Goal: Task Accomplishment & Management: Manage account settings

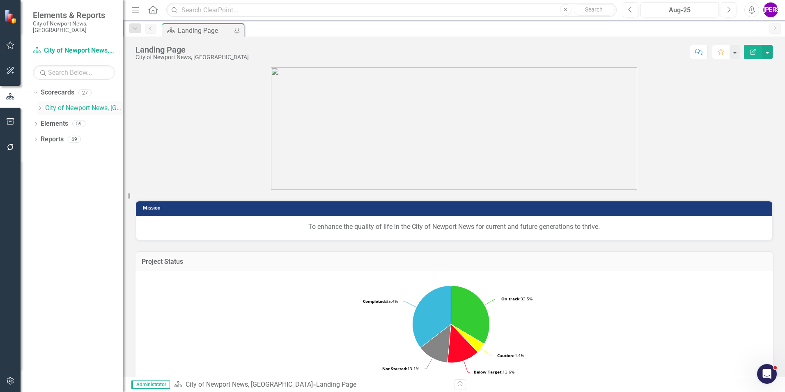
click at [40, 106] on icon "Dropdown" at bounding box center [40, 108] width 6 height 5
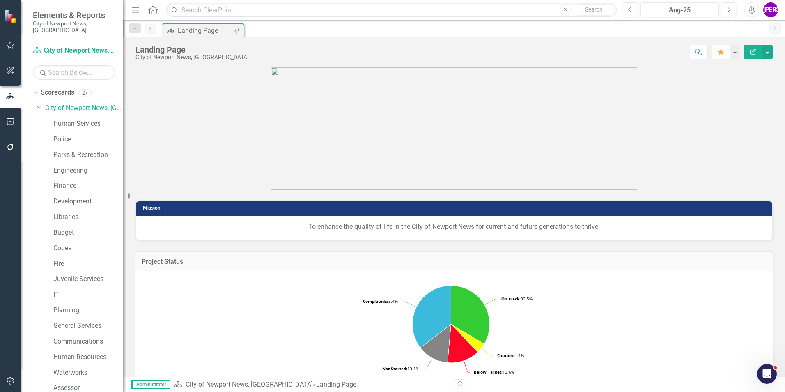
scroll to position [154, 0]
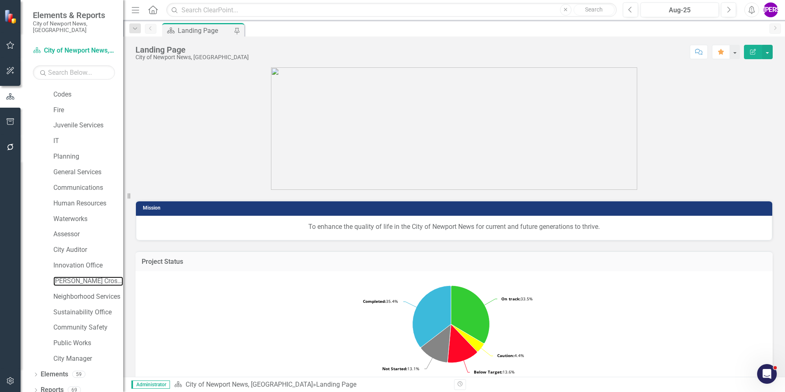
click at [79, 276] on link "[PERSON_NAME] Crossing" at bounding box center [88, 280] width 70 height 9
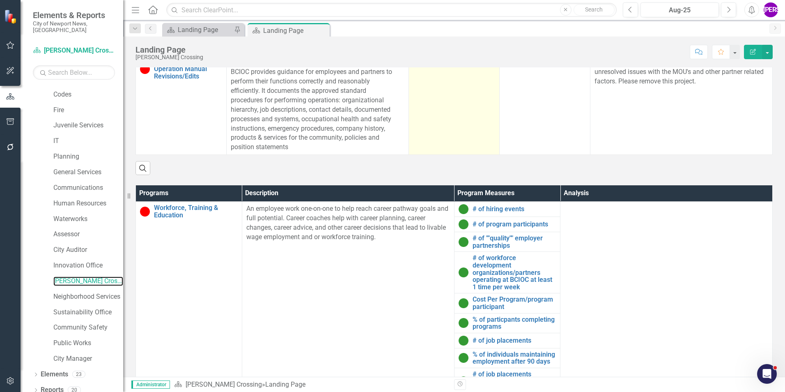
scroll to position [294, 0]
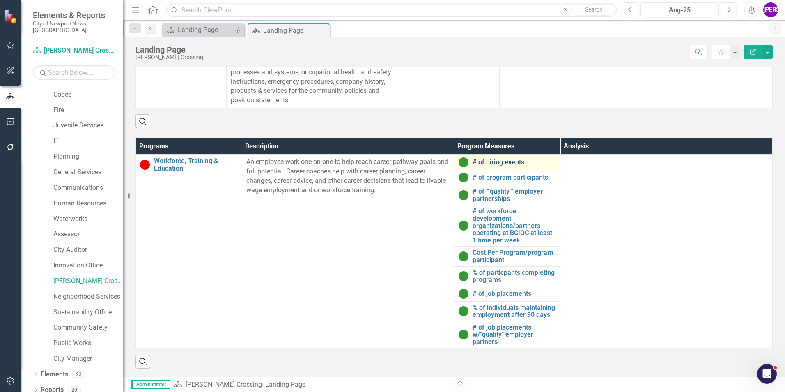
click at [510, 159] on link "# of hiring events" at bounding box center [515, 162] width 84 height 7
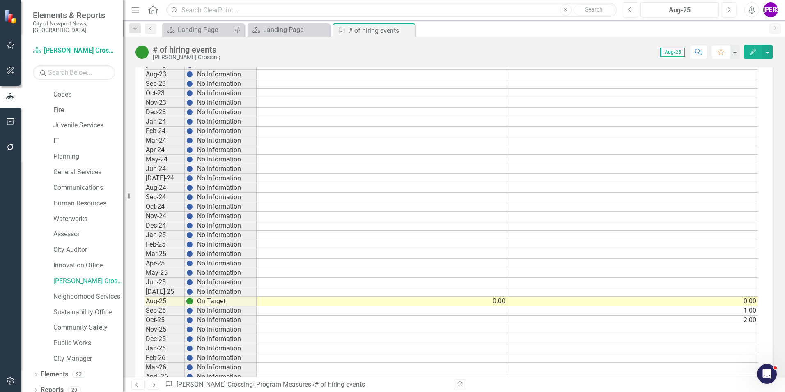
scroll to position [657, 0]
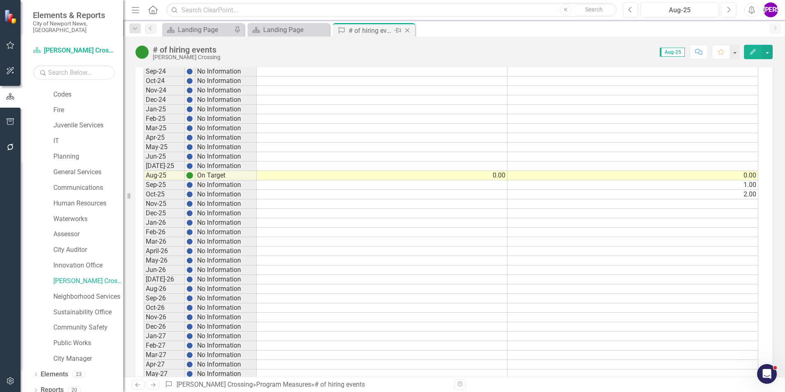
click at [407, 32] on icon "Close" at bounding box center [407, 30] width 8 height 7
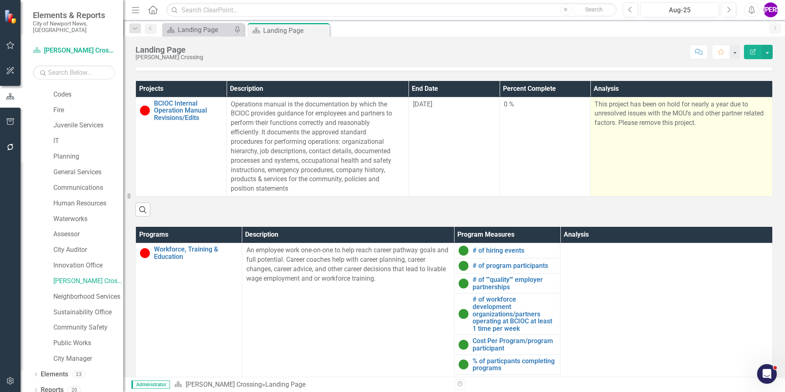
scroll to position [294, 0]
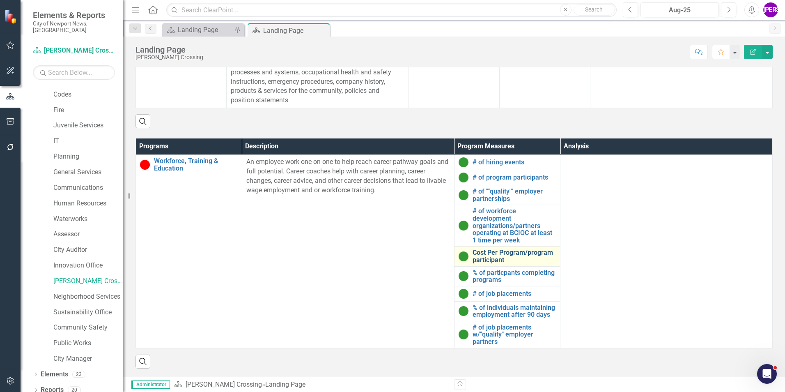
click at [485, 254] on link "Cost Per Program/program participant" at bounding box center [515, 256] width 84 height 14
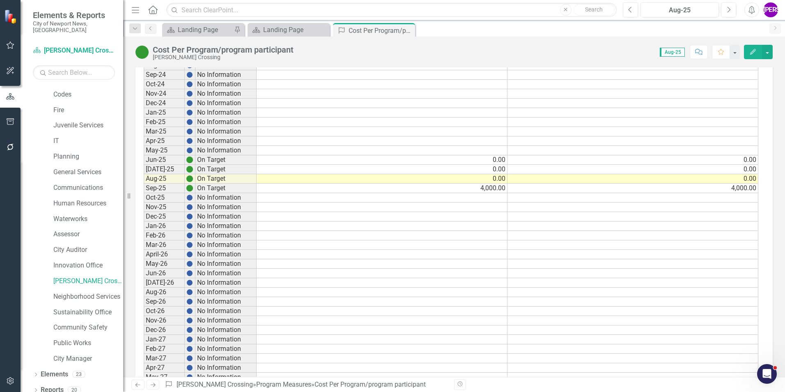
scroll to position [616, 0]
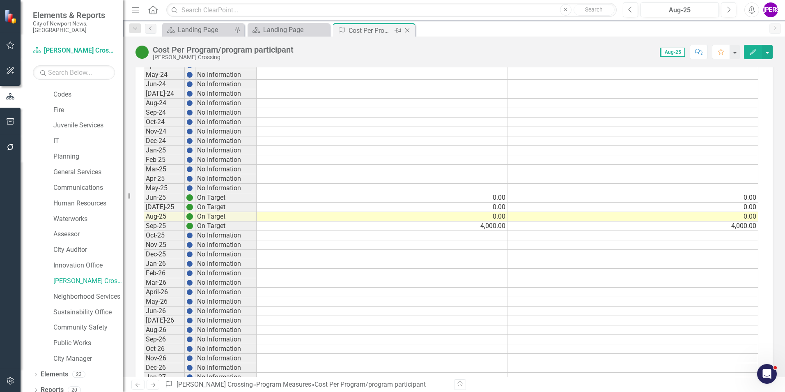
click at [409, 30] on icon "Close" at bounding box center [407, 30] width 8 height 7
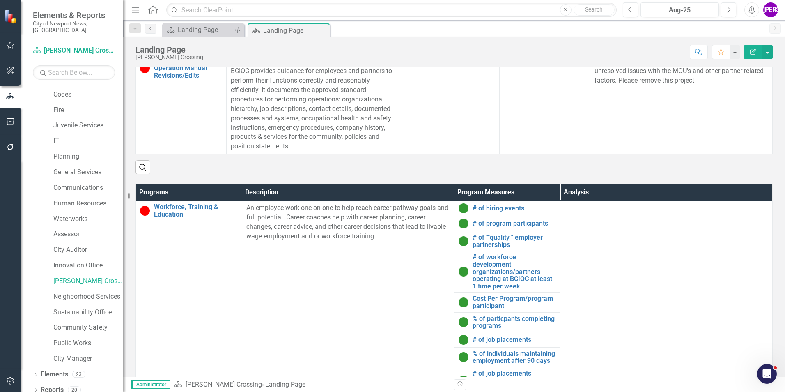
scroll to position [294, 0]
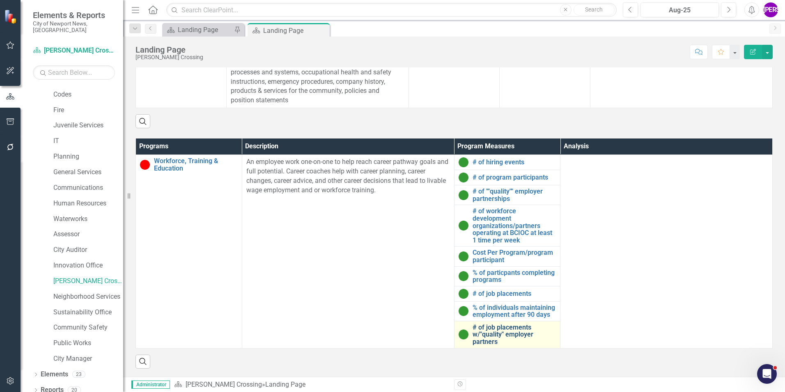
click at [487, 324] on link "# of job placements w/"quality" employer partners" at bounding box center [515, 335] width 84 height 22
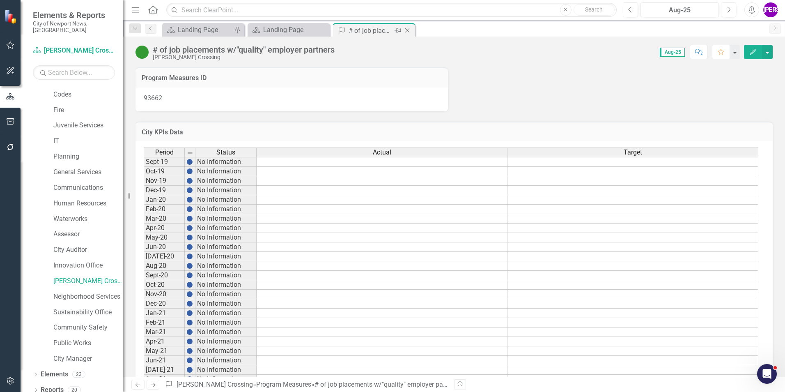
click at [407, 31] on icon at bounding box center [407, 30] width 5 height 5
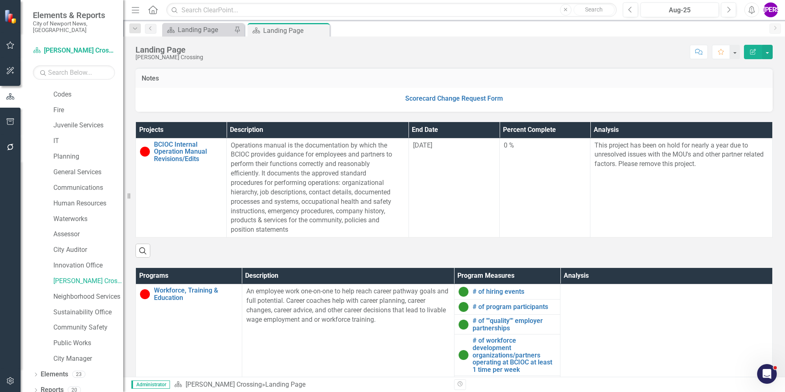
scroll to position [294, 0]
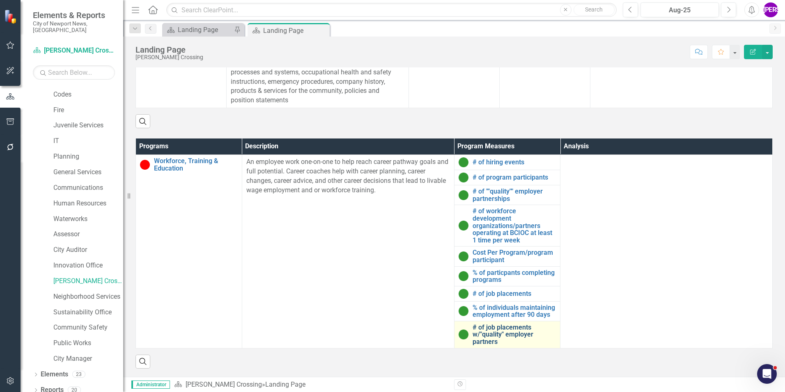
click at [522, 330] on link "# of job placements w/"quality" employer partners" at bounding box center [515, 335] width 84 height 22
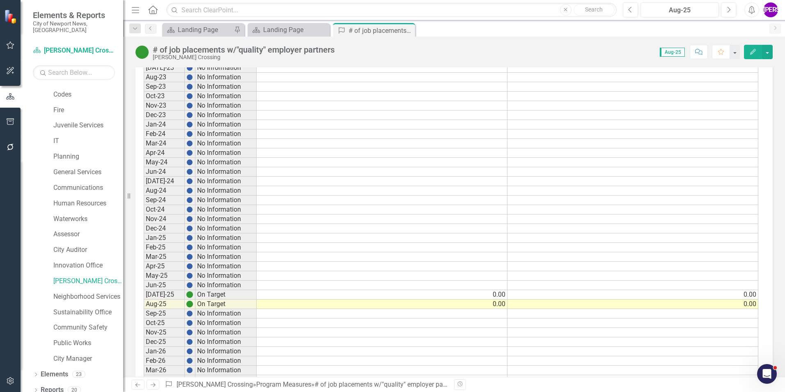
scroll to position [746, 0]
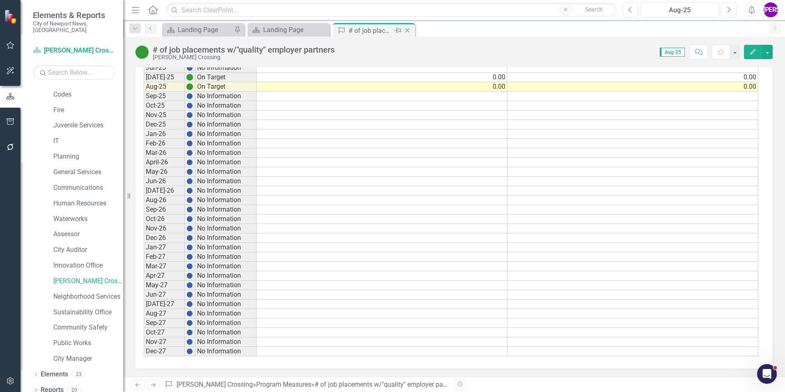
click at [408, 28] on icon "Close" at bounding box center [407, 30] width 8 height 7
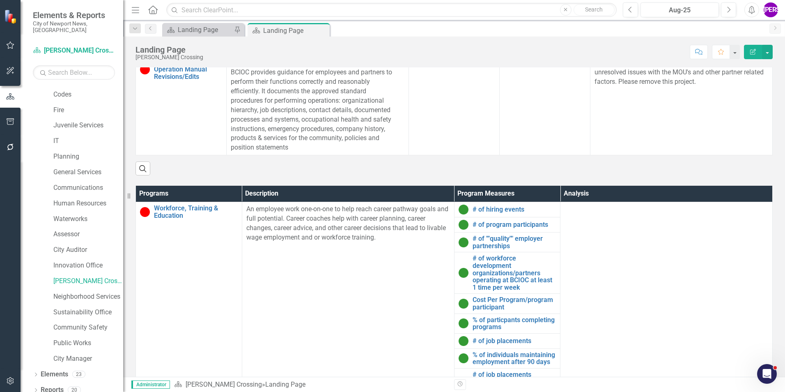
scroll to position [294, 0]
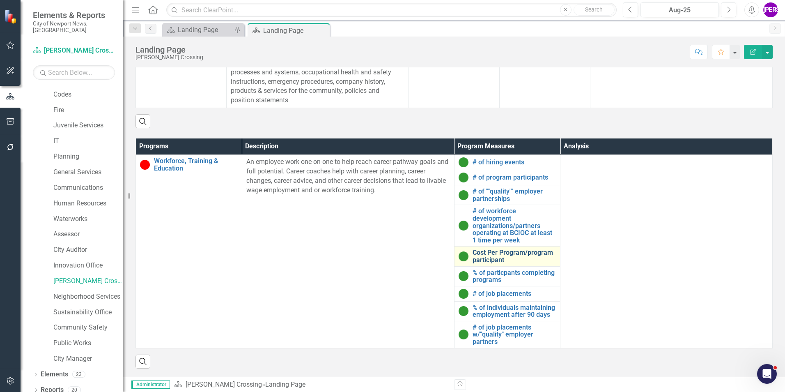
click at [506, 255] on link "Cost Per Program/program participant" at bounding box center [515, 256] width 84 height 14
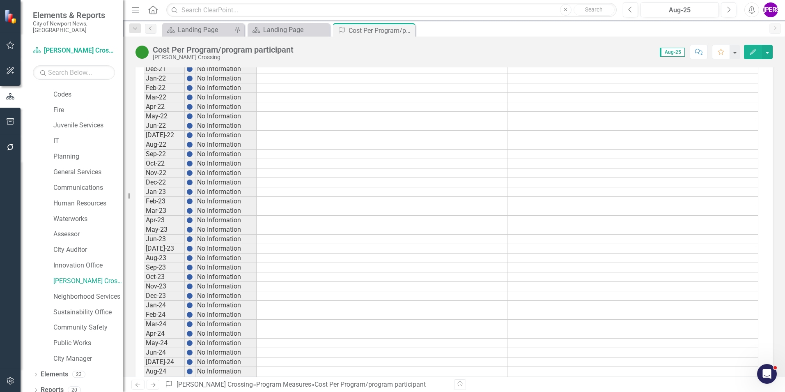
scroll to position [212, 0]
click at [409, 29] on icon "Close" at bounding box center [407, 30] width 8 height 7
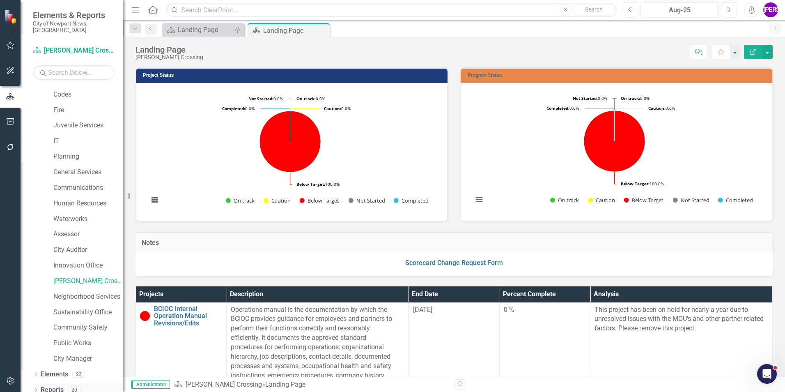
click at [62, 385] on link "Reports" at bounding box center [52, 389] width 23 height 9
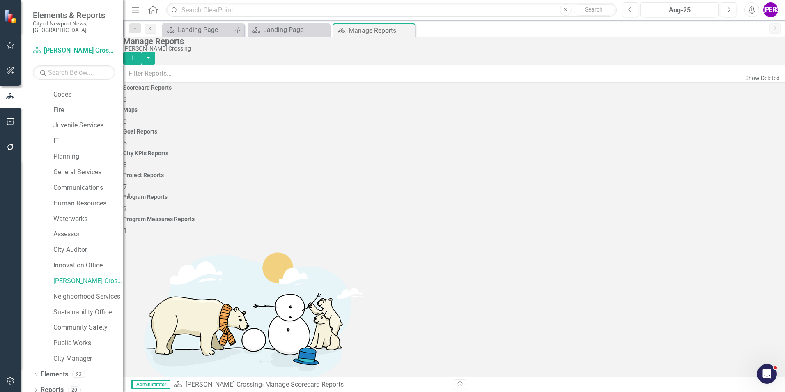
click at [621, 194] on div "Program Reports 2" at bounding box center [454, 204] width 662 height 20
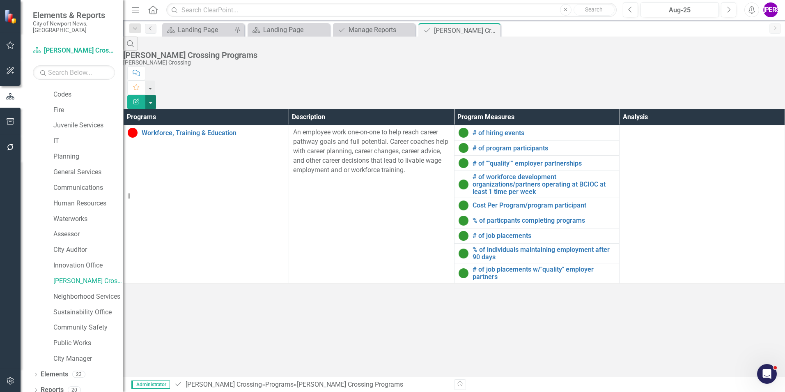
click at [156, 95] on button "button" at bounding box center [150, 102] width 11 height 14
click at [754, 85] on link "PDF Export to PDF" at bounding box center [740, 83] width 65 height 15
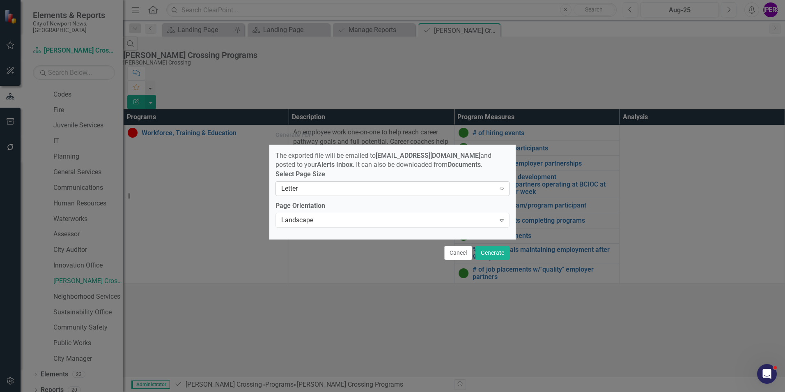
click at [485, 193] on div "Letter" at bounding box center [388, 188] width 214 height 9
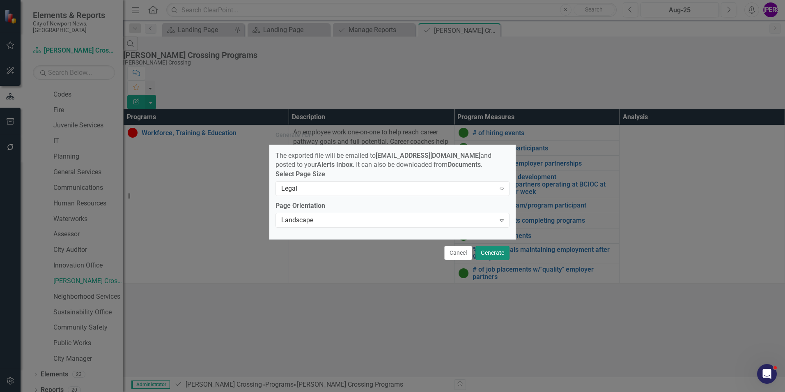
click at [495, 255] on button "Generate" at bounding box center [493, 253] width 34 height 14
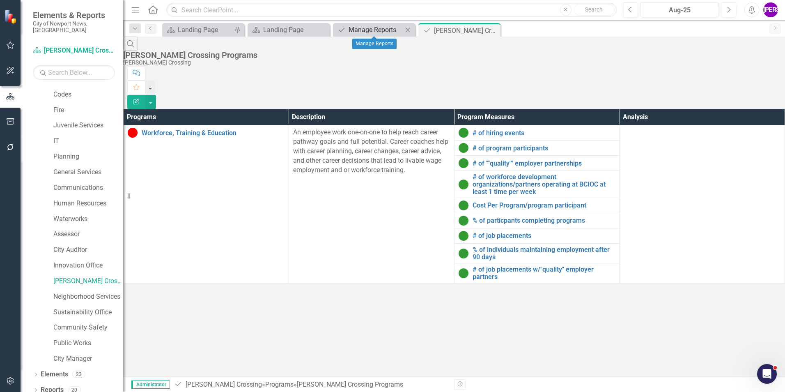
click at [368, 33] on div "Manage Reports" at bounding box center [376, 30] width 54 height 10
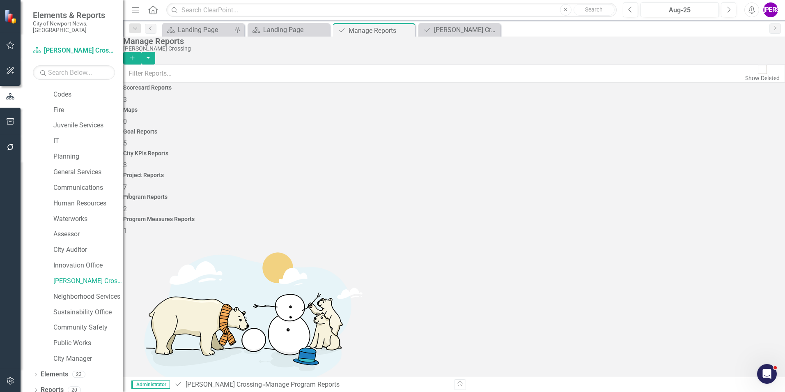
click at [555, 172] on div "Project Reports 7" at bounding box center [454, 182] width 662 height 20
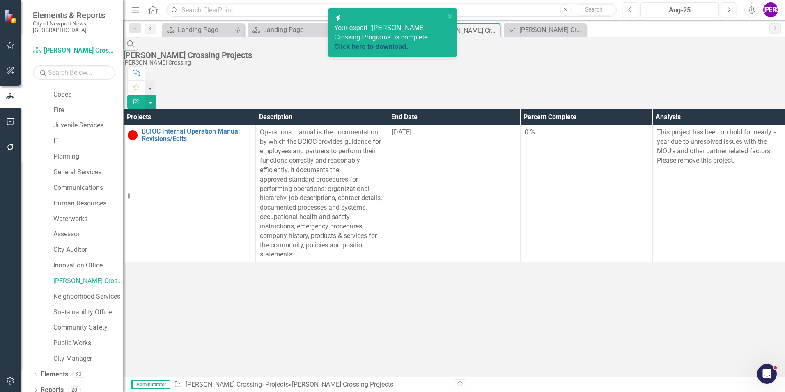
click at [379, 43] on link "Click here to download." at bounding box center [371, 46] width 74 height 7
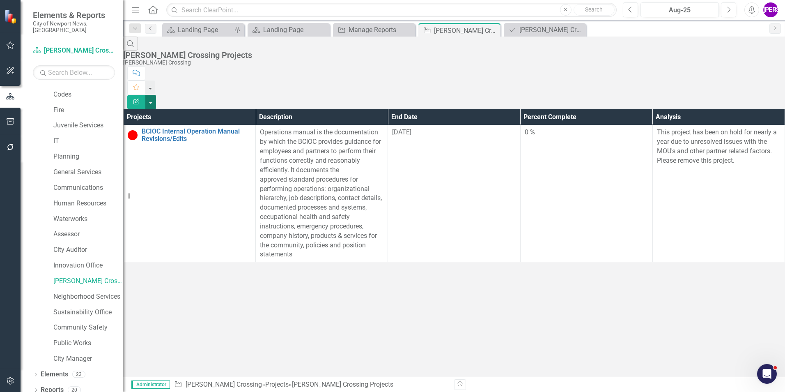
click at [156, 95] on button "button" at bounding box center [150, 102] width 11 height 14
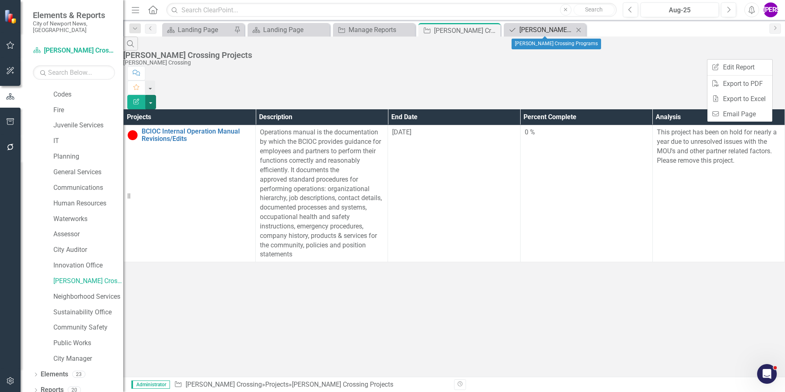
click at [540, 27] on div "[PERSON_NAME] Crossing Programs" at bounding box center [546, 30] width 54 height 10
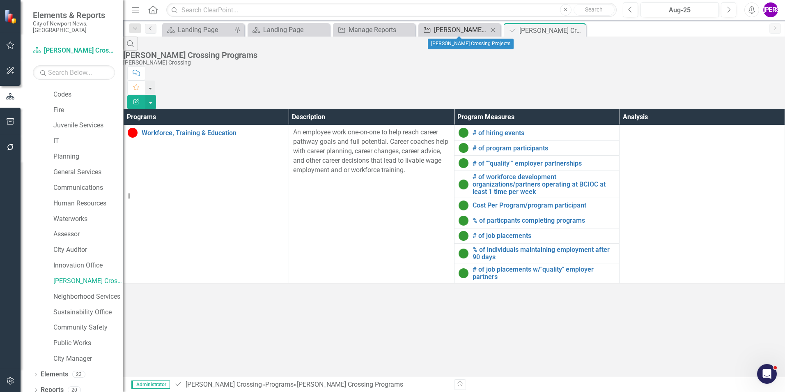
click at [451, 30] on div "[PERSON_NAME] Crossing Projects" at bounding box center [461, 30] width 54 height 10
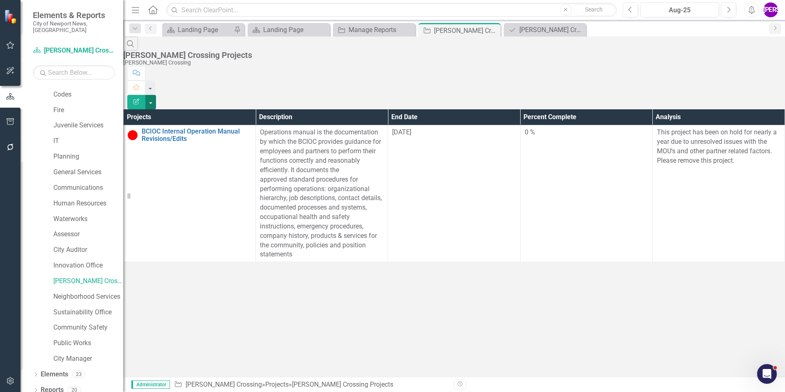
click at [156, 95] on button "button" at bounding box center [150, 102] width 11 height 14
click at [745, 79] on link "PDF Export to PDF" at bounding box center [740, 83] width 65 height 15
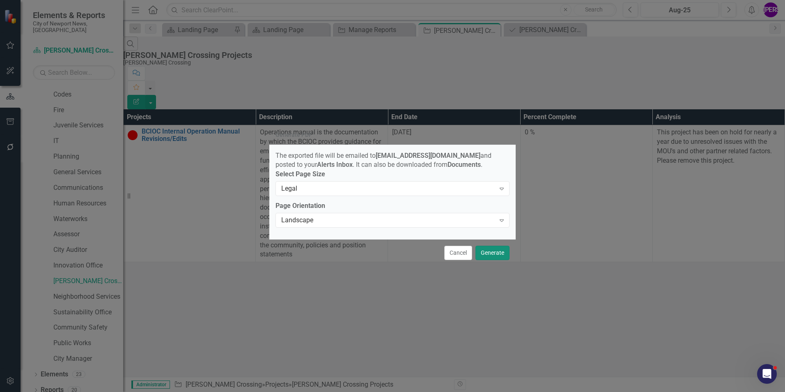
click at [486, 251] on button "Generate" at bounding box center [493, 253] width 34 height 14
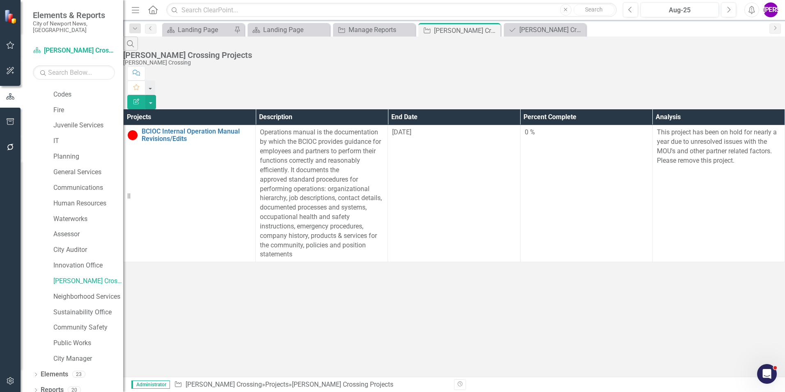
click at [509, 262] on div "Search Brooks Crossing Projects Brooks Crossing Comment Favorite Edit Report Pr…" at bounding box center [454, 149] width 662 height 225
click at [544, 27] on div "[PERSON_NAME] Crossing Programs" at bounding box center [546, 30] width 54 height 10
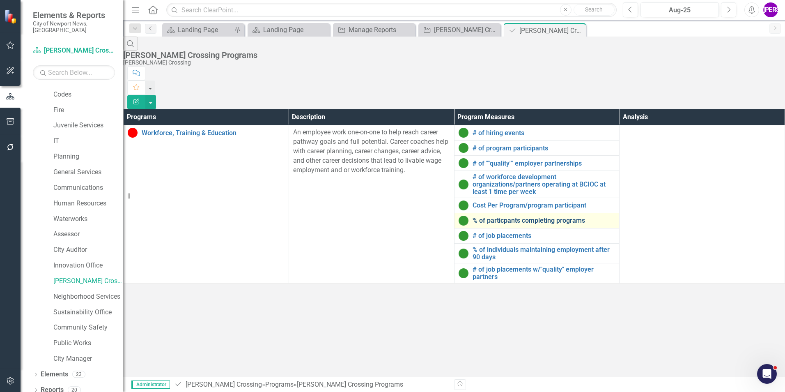
click at [504, 217] on link "% of particpants completing programs" at bounding box center [544, 220] width 143 height 7
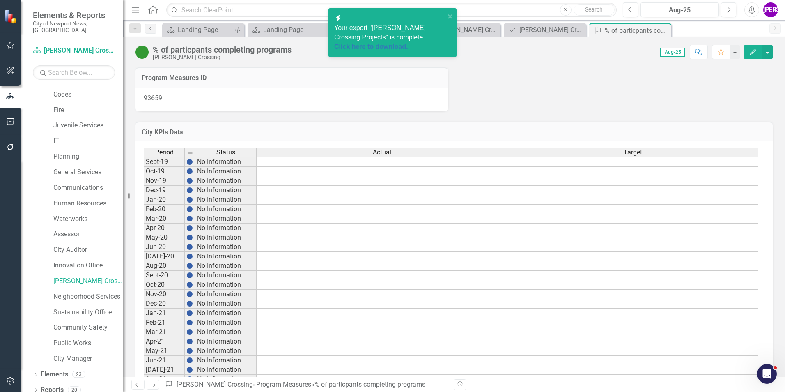
scroll to position [746, 0]
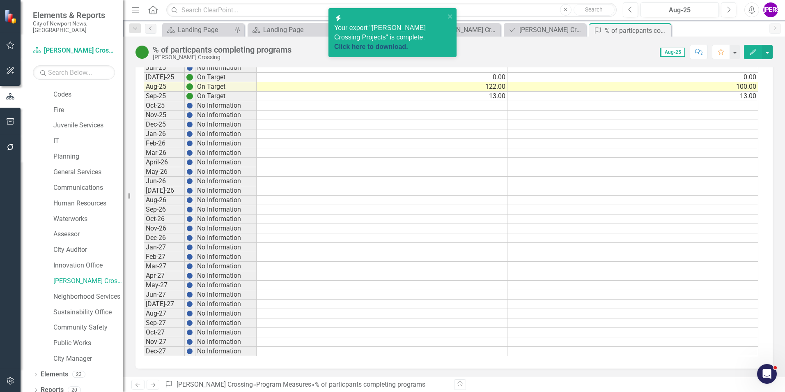
click at [377, 43] on link "Click here to download." at bounding box center [371, 46] width 74 height 7
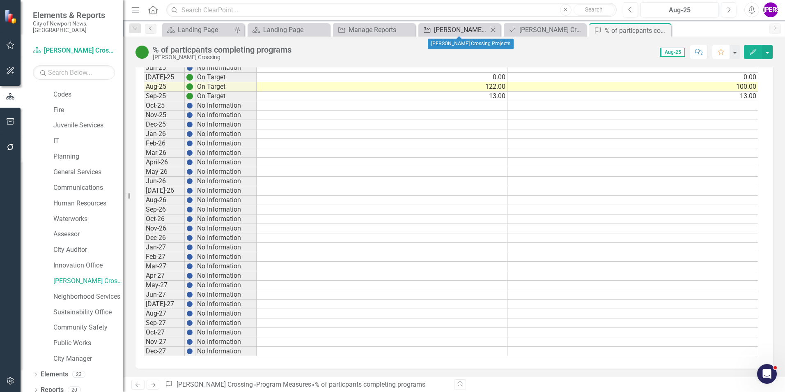
click at [462, 25] on div "[PERSON_NAME] Crossing Projects" at bounding box center [461, 30] width 54 height 10
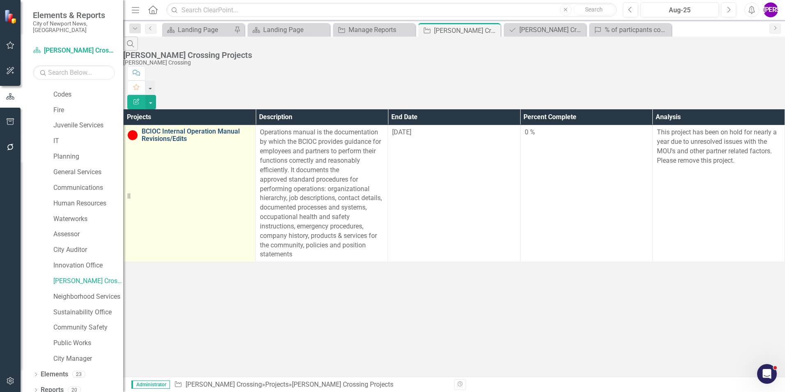
click at [179, 128] on link "BCIOC Internal Operation Manual Revisions/Edits" at bounding box center [197, 135] width 110 height 14
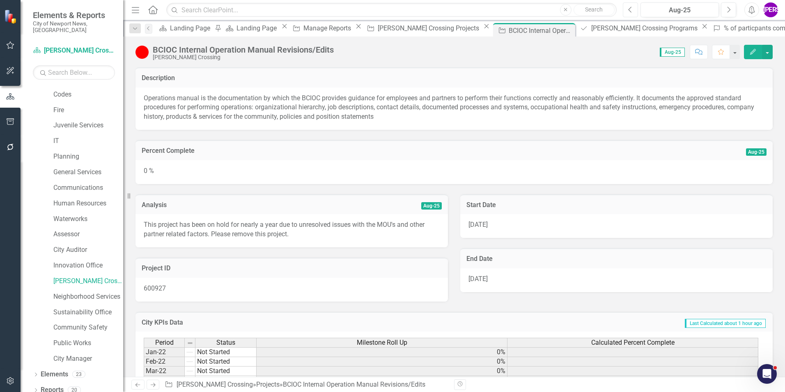
click at [634, 13] on button "Previous" at bounding box center [630, 9] width 15 height 15
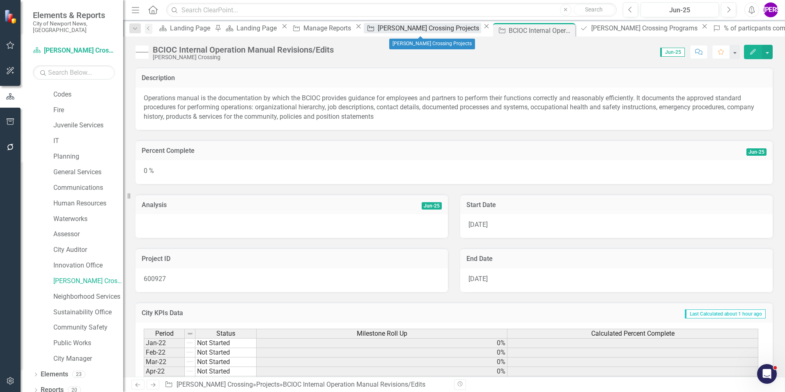
click at [418, 29] on div "[PERSON_NAME] Crossing Projects" at bounding box center [429, 28] width 103 height 10
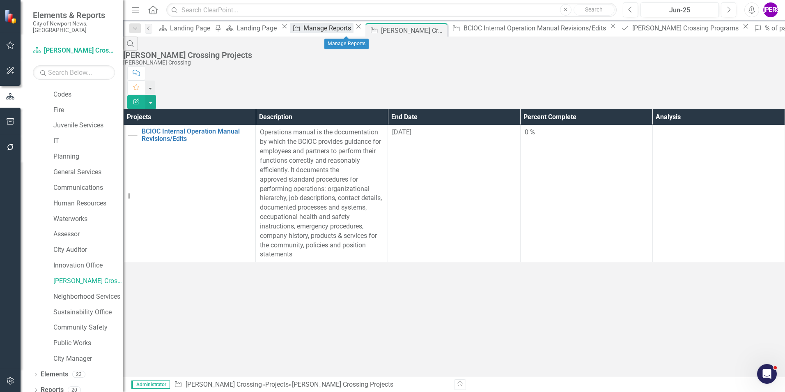
click at [354, 32] on div "Manage Reports" at bounding box center [328, 28] width 50 height 10
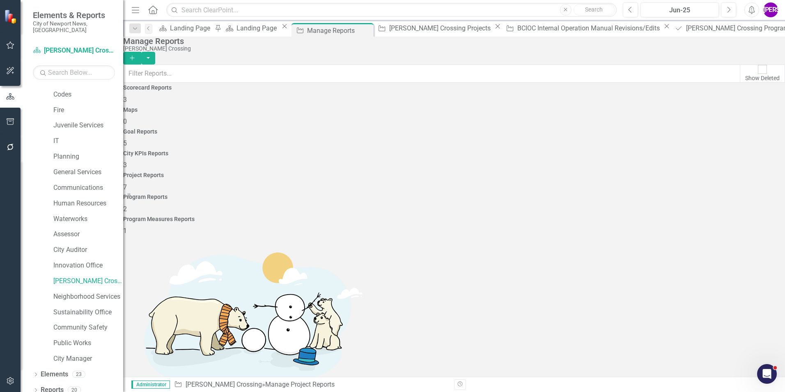
click at [636, 194] on div "Program Reports 2" at bounding box center [454, 204] width 662 height 20
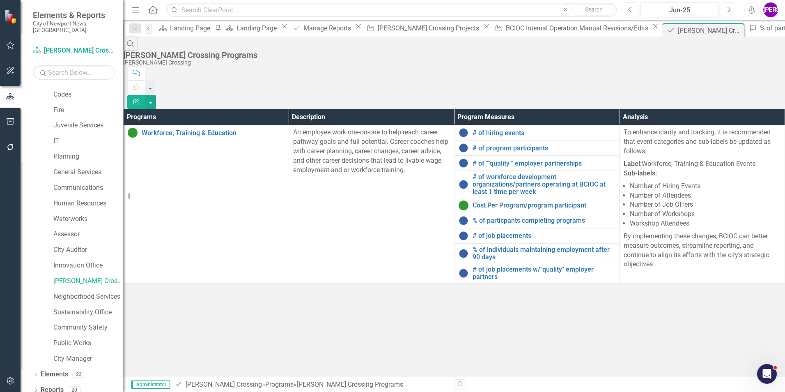
click at [736, 10] on button "Next" at bounding box center [728, 9] width 15 height 15
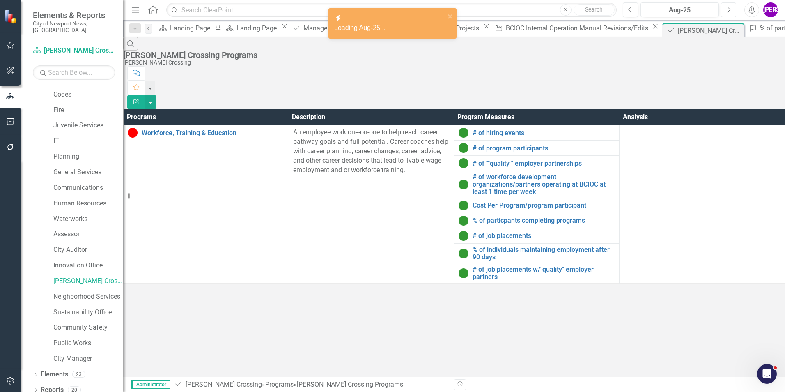
click at [734, 11] on button "Next" at bounding box center [728, 9] width 15 height 15
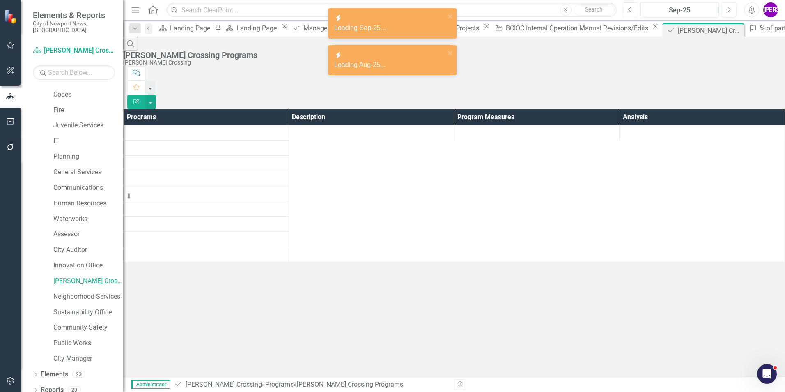
click at [635, 12] on button "Previous" at bounding box center [630, 9] width 15 height 15
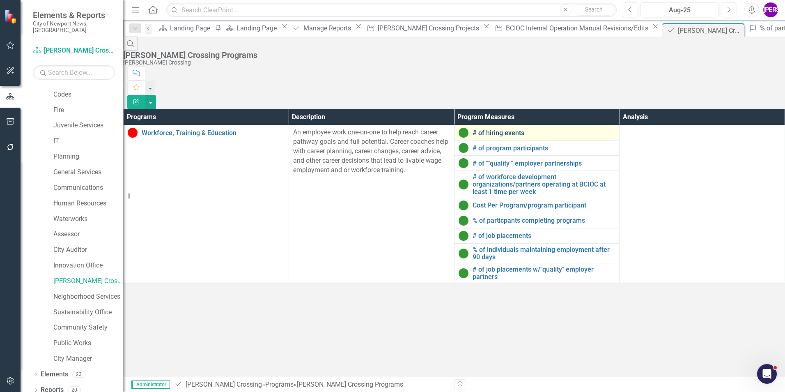
click at [516, 129] on link "# of hiring events" at bounding box center [544, 132] width 143 height 7
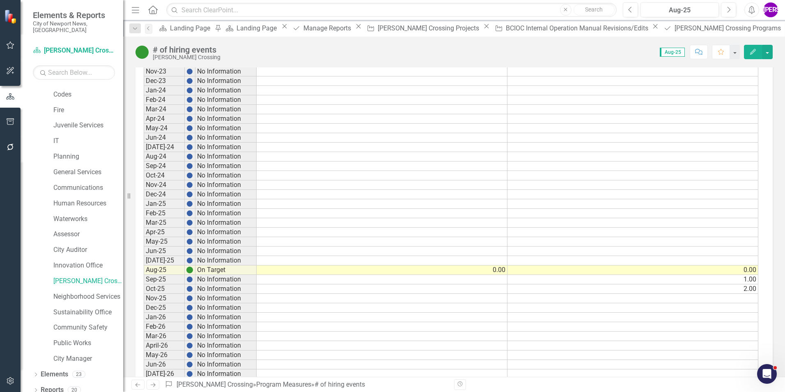
scroll to position [575, 0]
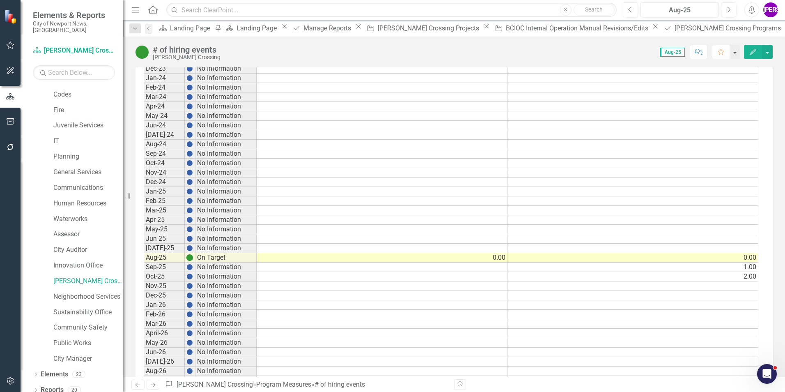
click at [751, 48] on button "Edit" at bounding box center [753, 52] width 18 height 14
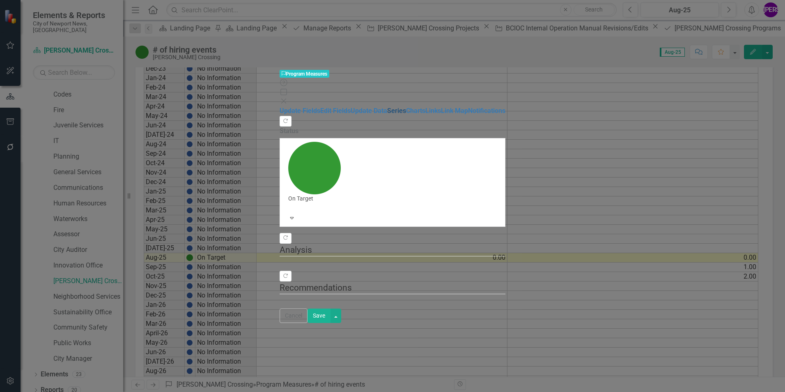
click at [387, 107] on link "Series" at bounding box center [396, 111] width 19 height 8
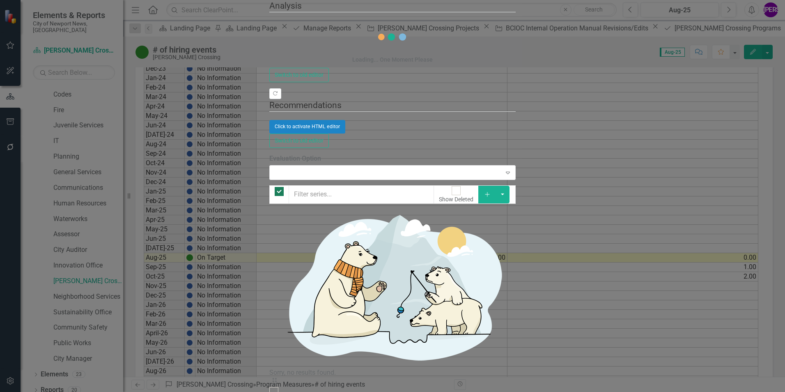
checkbox input "false"
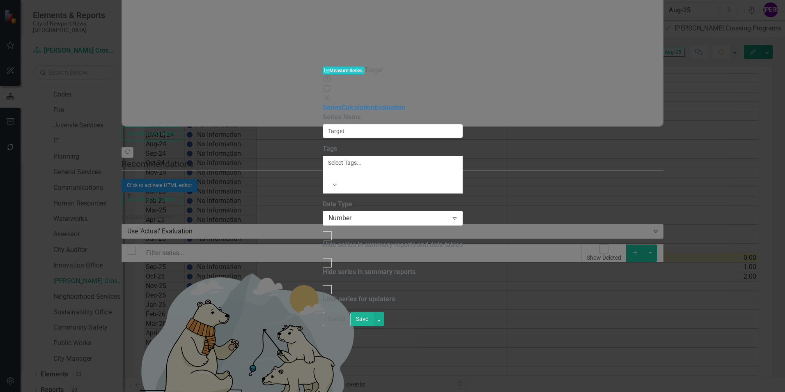
click at [323, 294] on div "Lock series for updaters" at bounding box center [359, 298] width 72 height 9
click at [321, 283] on input "Lock series for updaters" at bounding box center [327, 289] width 13 height 13
checkbox input "true"
click at [374, 326] on button "Save" at bounding box center [362, 319] width 23 height 14
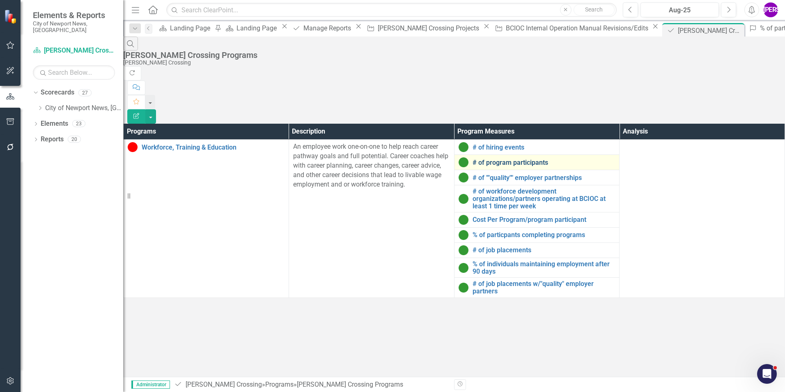
click at [498, 159] on link "# of program participants" at bounding box center [544, 162] width 143 height 7
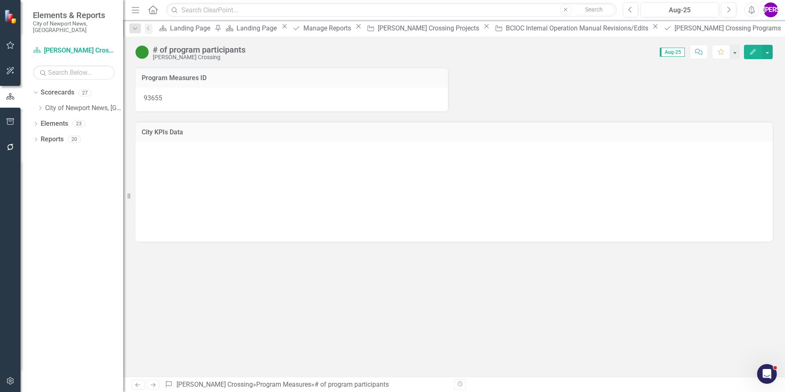
click at [753, 53] on icon "Edit" at bounding box center [752, 52] width 7 height 6
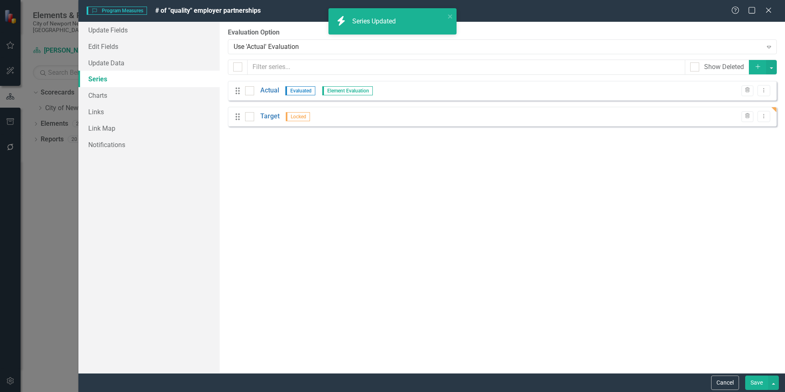
click at [755, 377] on button "Save" at bounding box center [756, 382] width 23 height 14
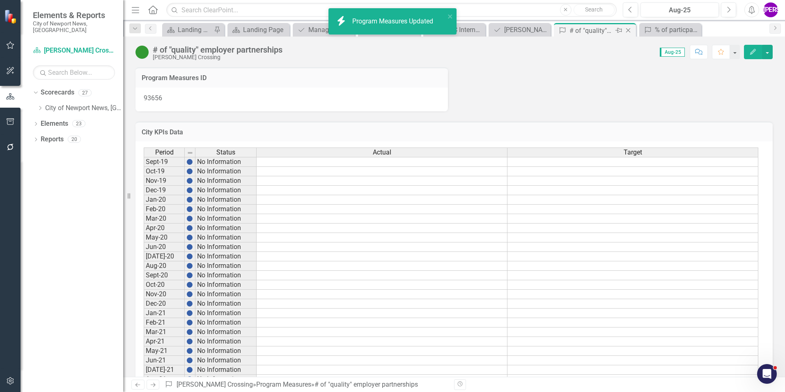
click at [629, 30] on icon at bounding box center [628, 30] width 5 height 5
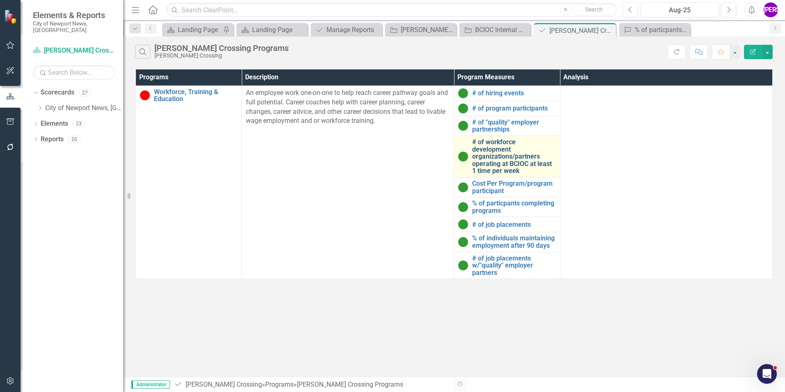
click at [500, 152] on link "# of workforce development organizations/partners operating at BCIOC at least 1…" at bounding box center [513, 156] width 83 height 36
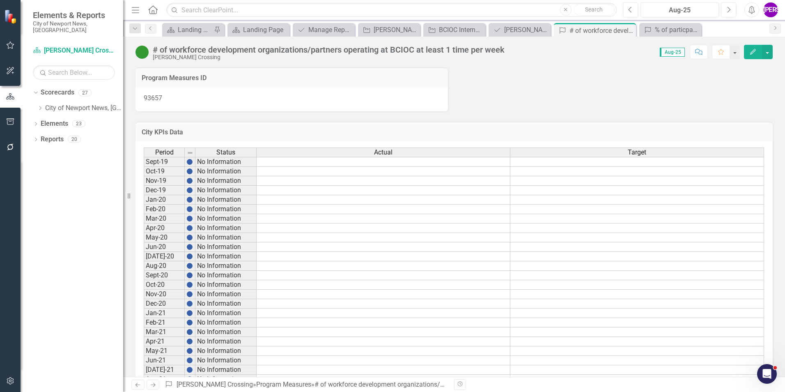
click at [747, 55] on button "Edit" at bounding box center [753, 52] width 18 height 14
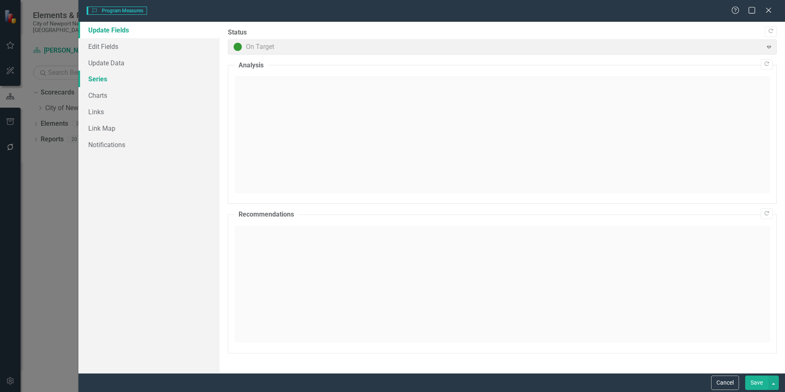
click at [113, 81] on link "Series" at bounding box center [148, 79] width 141 height 16
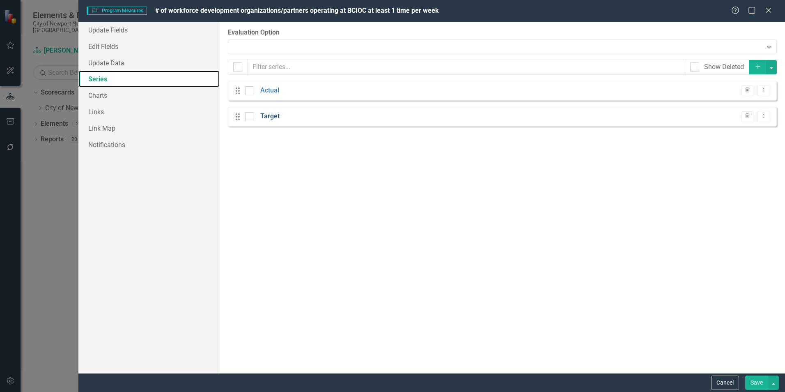
checkbox input "false"
click at [268, 116] on link "Target" at bounding box center [269, 116] width 19 height 9
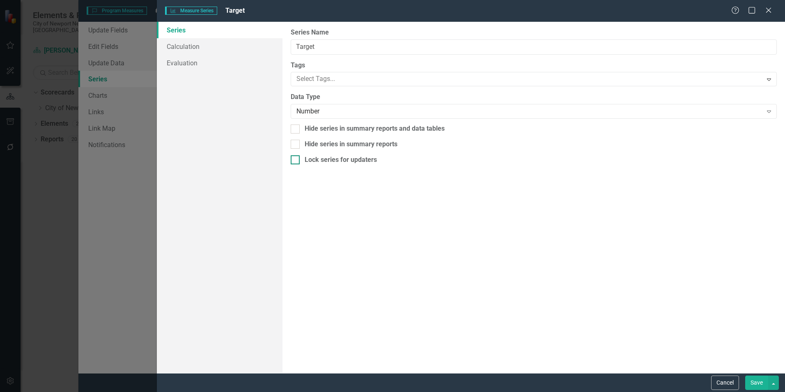
click at [313, 160] on div "Lock series for updaters" at bounding box center [341, 159] width 72 height 9
click at [296, 160] on input "Lock series for updaters" at bounding box center [293, 157] width 5 height 5
checkbox input "true"
click at [751, 378] on button "Save" at bounding box center [756, 382] width 23 height 14
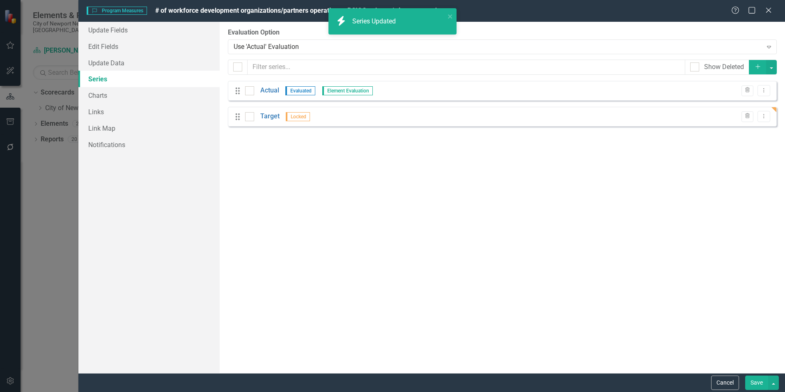
click at [753, 384] on button "Save" at bounding box center [756, 382] width 23 height 14
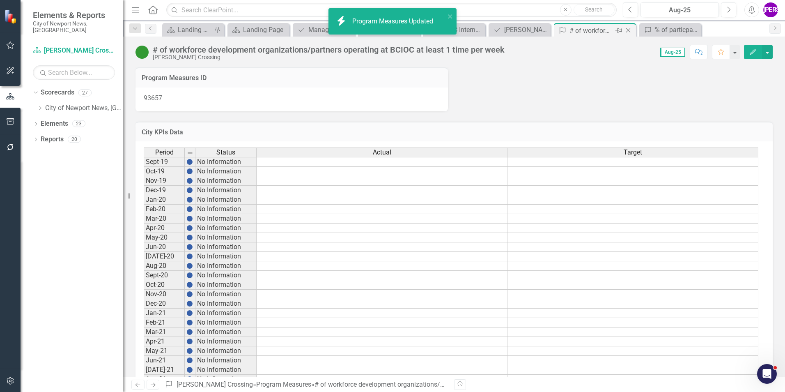
click at [630, 31] on icon "Close" at bounding box center [628, 30] width 8 height 7
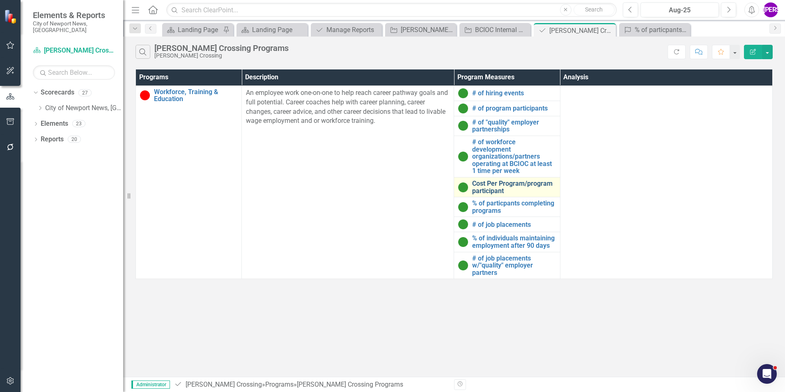
click at [505, 183] on link "Cost Per Program/program participant" at bounding box center [513, 187] width 83 height 14
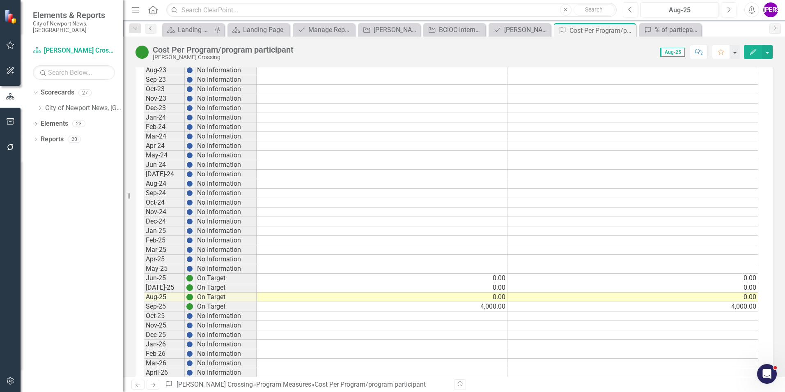
scroll to position [534, 0]
click at [751, 57] on button "Edit" at bounding box center [753, 52] width 18 height 14
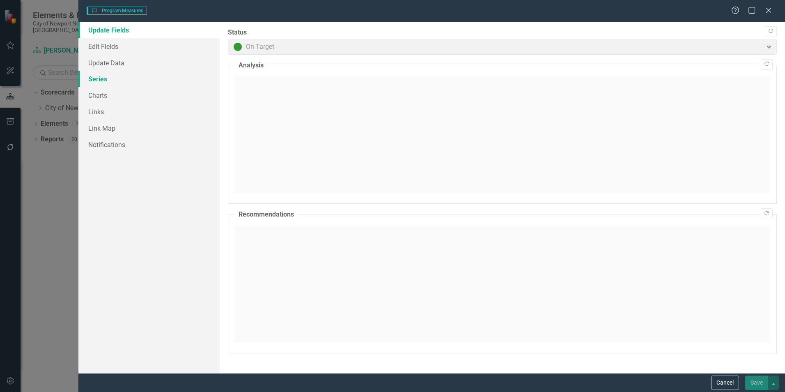
click at [106, 81] on link "Series" at bounding box center [148, 79] width 141 height 16
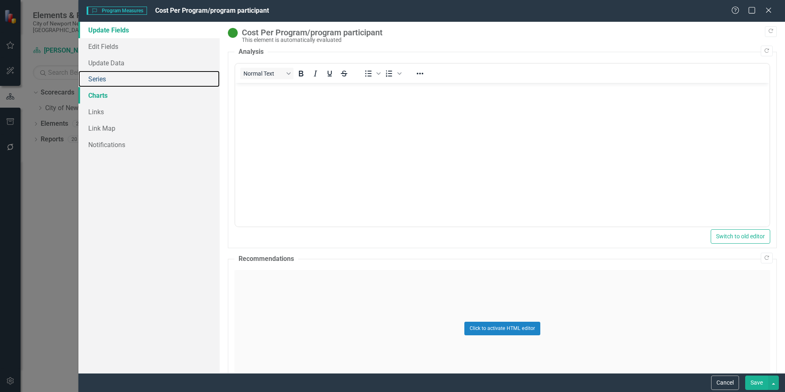
scroll to position [0, 0]
click at [110, 83] on link "Series" at bounding box center [148, 79] width 141 height 16
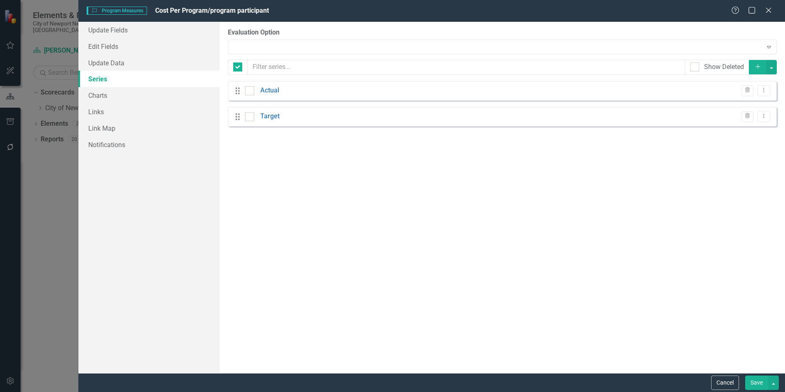
checkbox input "false"
click at [278, 114] on link "Target" at bounding box center [269, 116] width 19 height 9
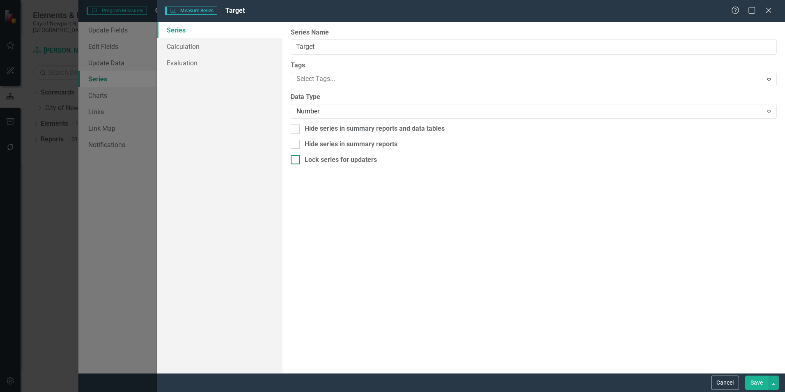
click at [310, 156] on div "Lock series for updaters" at bounding box center [341, 159] width 72 height 9
click at [296, 156] on input "Lock series for updaters" at bounding box center [293, 157] width 5 height 5
checkbox input "true"
click at [756, 381] on button "Save" at bounding box center [756, 382] width 23 height 14
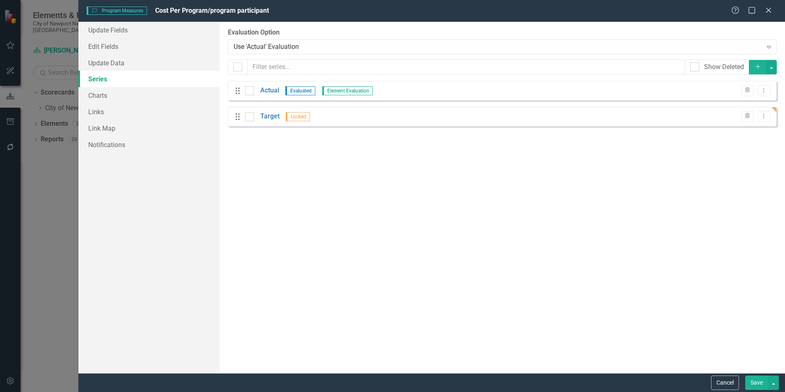
click at [755, 382] on button "Save" at bounding box center [756, 382] width 23 height 14
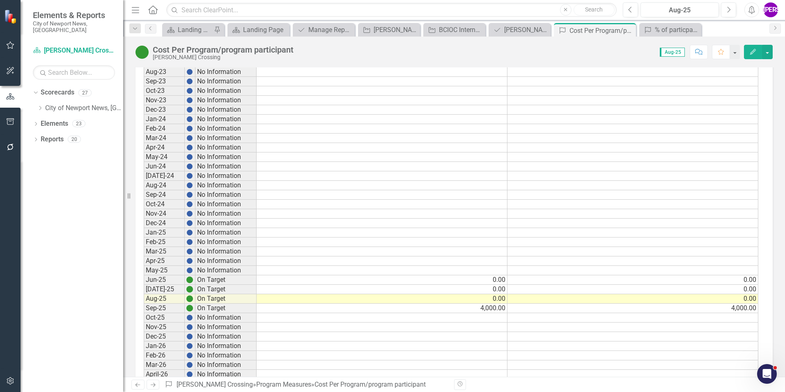
click at [747, 55] on button "Edit" at bounding box center [753, 52] width 18 height 14
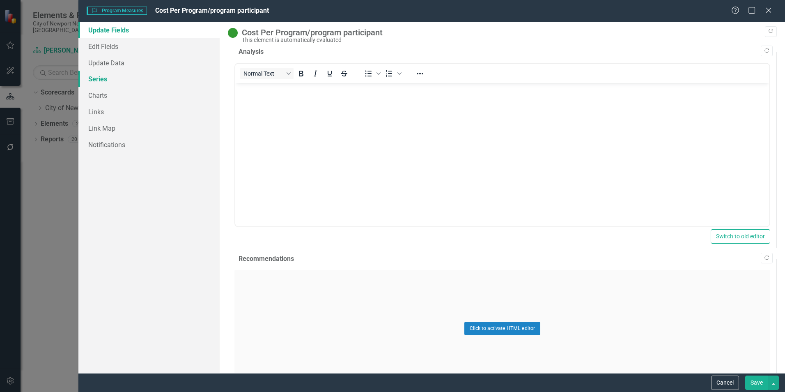
click at [118, 83] on link "Series" at bounding box center [148, 79] width 141 height 16
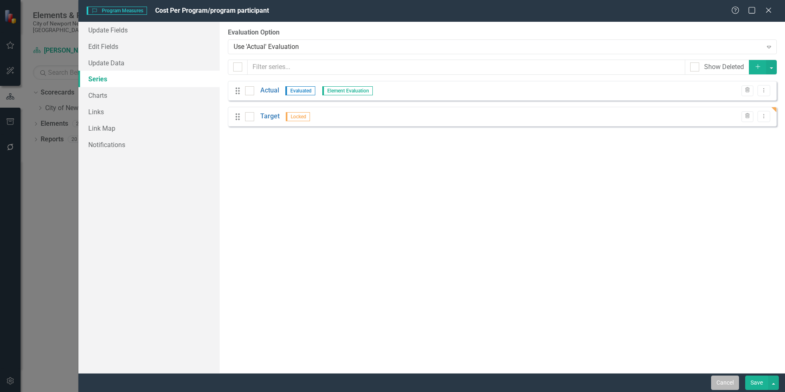
click at [729, 389] on button "Cancel" at bounding box center [725, 382] width 28 height 14
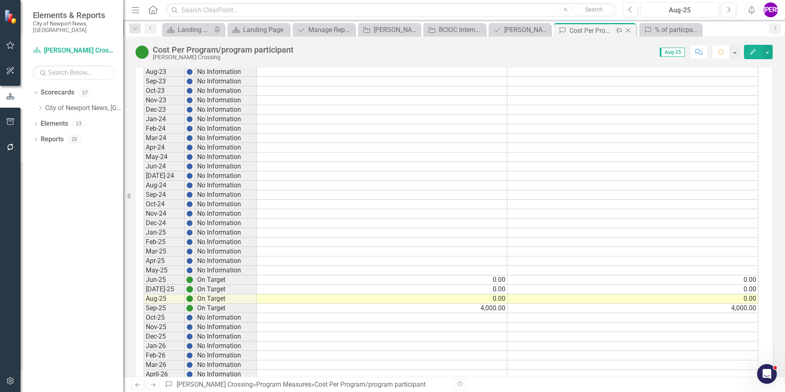
click at [629, 31] on icon at bounding box center [628, 30] width 5 height 5
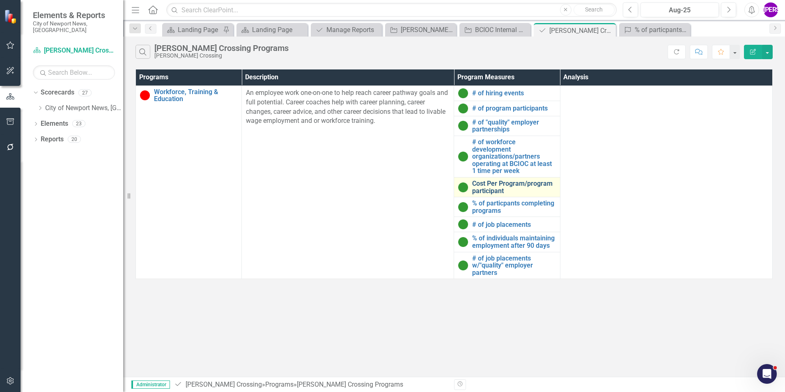
click at [496, 185] on link "Cost Per Program/program participant" at bounding box center [513, 187] width 83 height 14
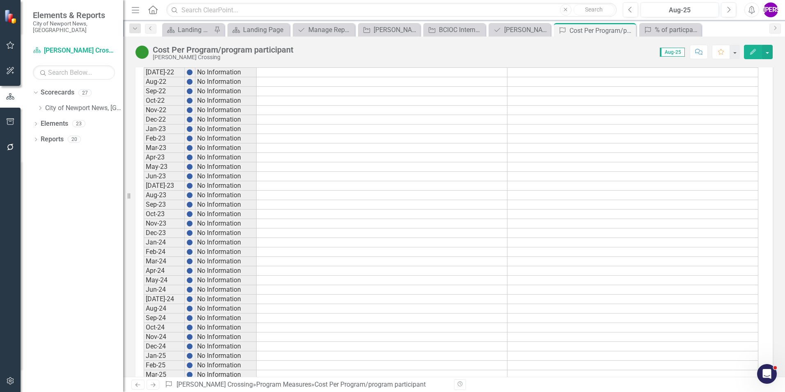
scroll to position [657, 0]
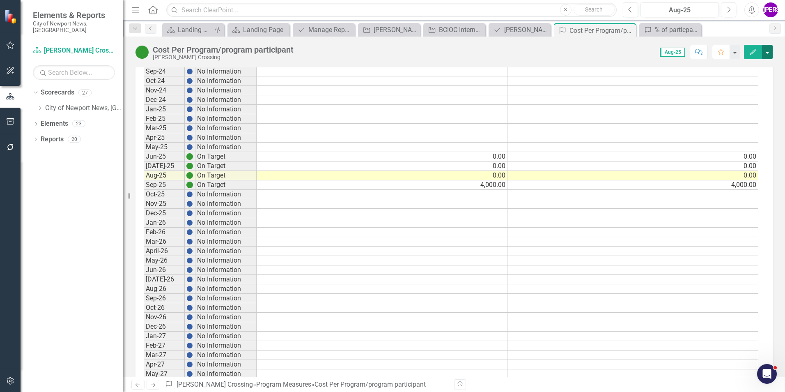
click at [770, 52] on button "button" at bounding box center [767, 52] width 11 height 14
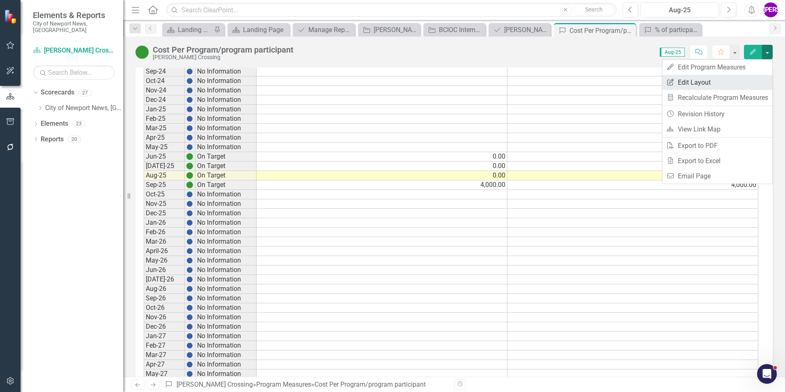
click at [726, 86] on link "Edit Report Edit Layout" at bounding box center [717, 82] width 110 height 15
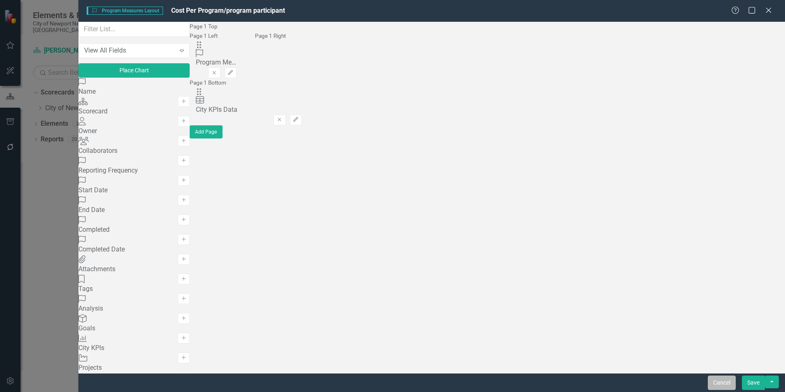
click at [730, 382] on button "Cancel" at bounding box center [722, 382] width 28 height 14
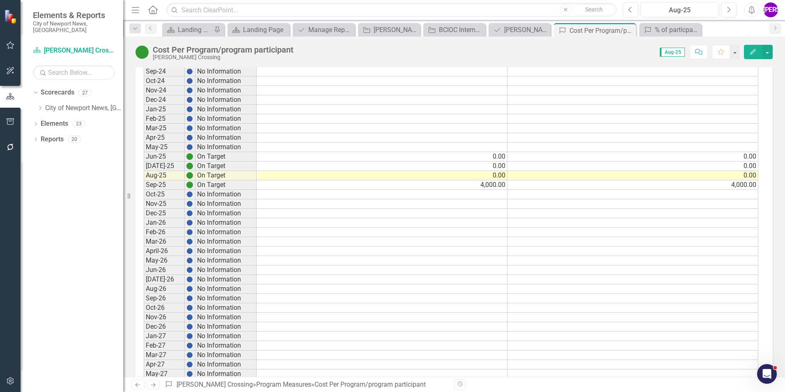
click at [755, 52] on icon "Edit" at bounding box center [752, 52] width 7 height 6
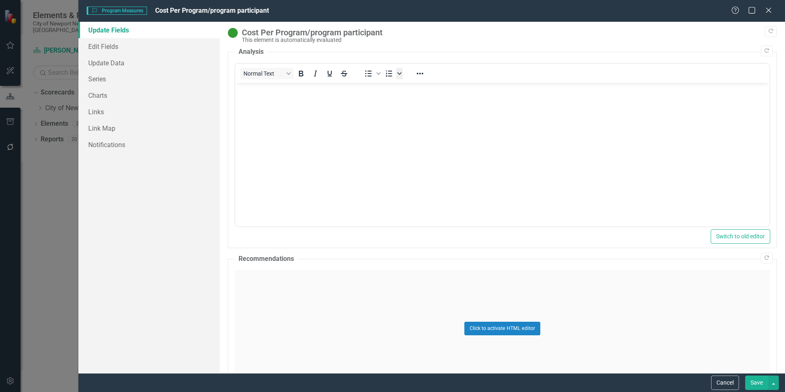
scroll to position [0, 0]
click at [103, 76] on link "Series" at bounding box center [148, 79] width 141 height 16
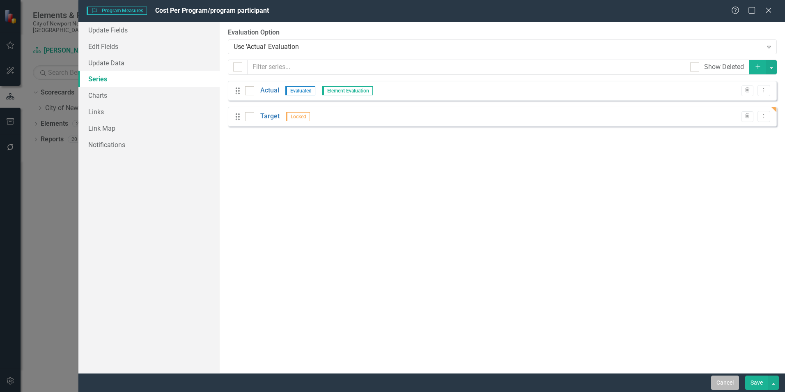
click at [720, 380] on button "Cancel" at bounding box center [725, 382] width 28 height 14
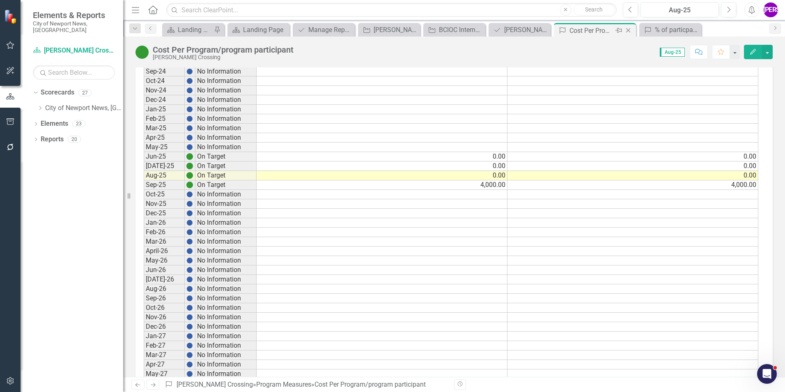
click at [629, 31] on icon at bounding box center [628, 30] width 5 height 5
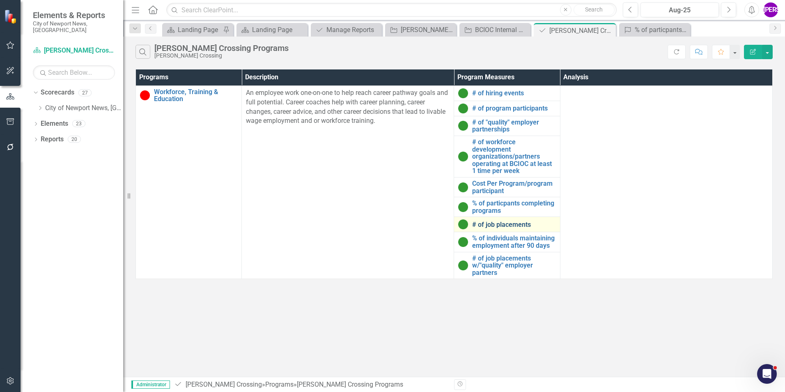
click at [492, 221] on link "# of job placements" at bounding box center [513, 224] width 83 height 7
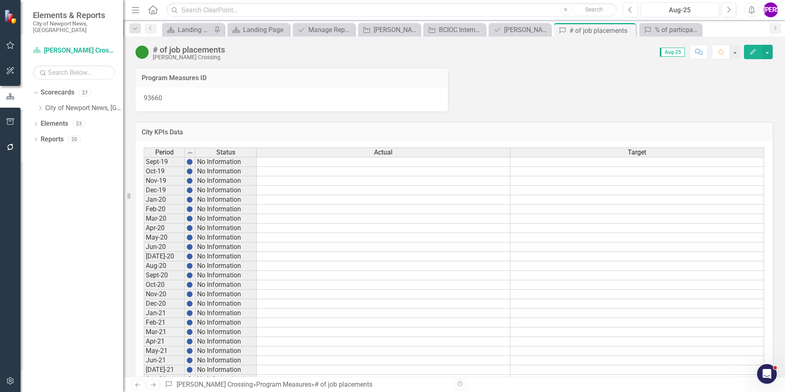
click at [754, 52] on icon "button" at bounding box center [753, 52] width 6 height 6
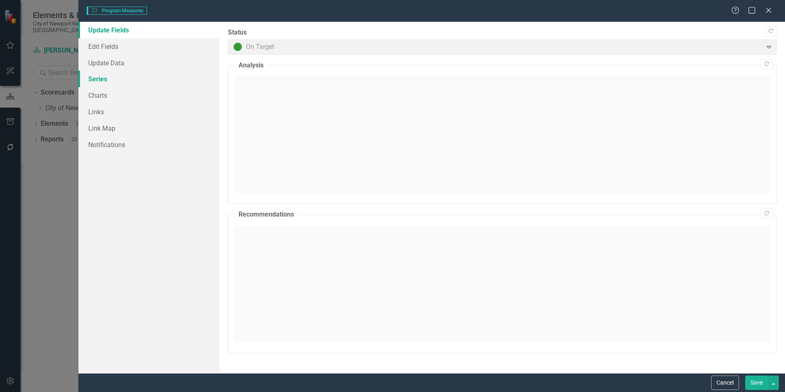
click at [106, 82] on link "Series" at bounding box center [148, 79] width 141 height 16
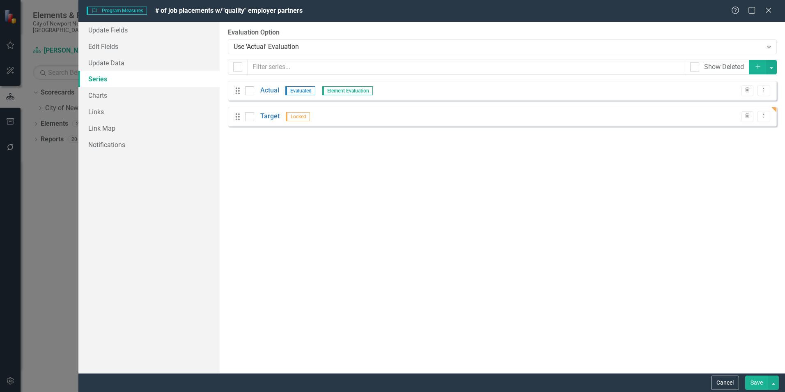
scroll to position [746, 0]
click at [759, 385] on button "Save" at bounding box center [756, 382] width 23 height 14
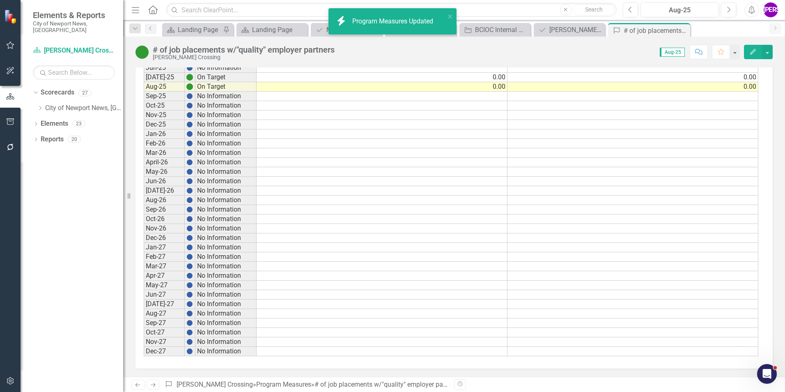
click at [483, 52] on div "Score: 0.00 Aug-25 Completed Comment Favorite Edit" at bounding box center [556, 52] width 434 height 14
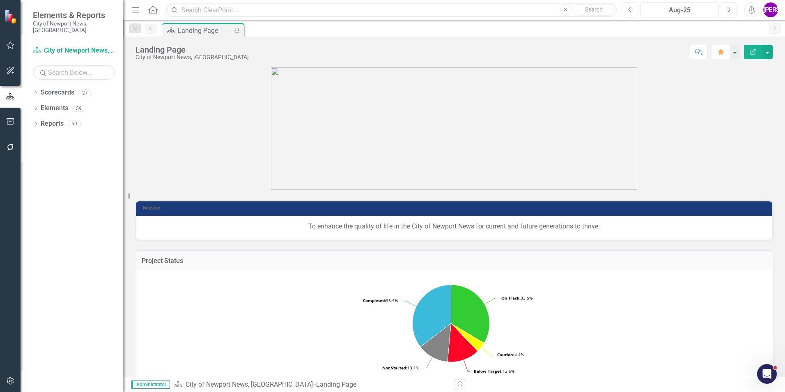
click at [11, 375] on button "button" at bounding box center [10, 380] width 18 height 17
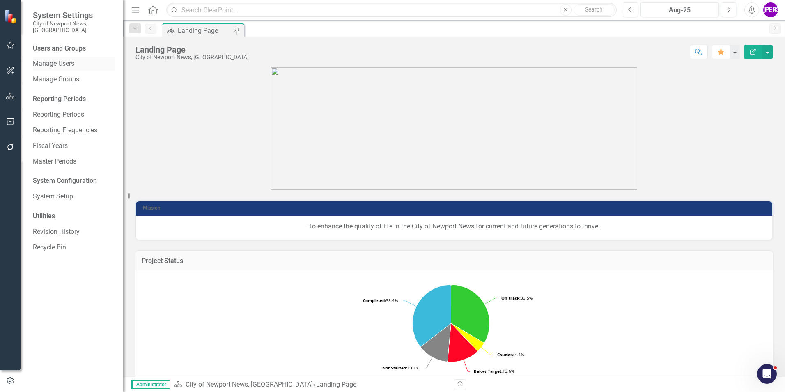
click at [43, 59] on link "Manage Users" at bounding box center [74, 63] width 82 height 9
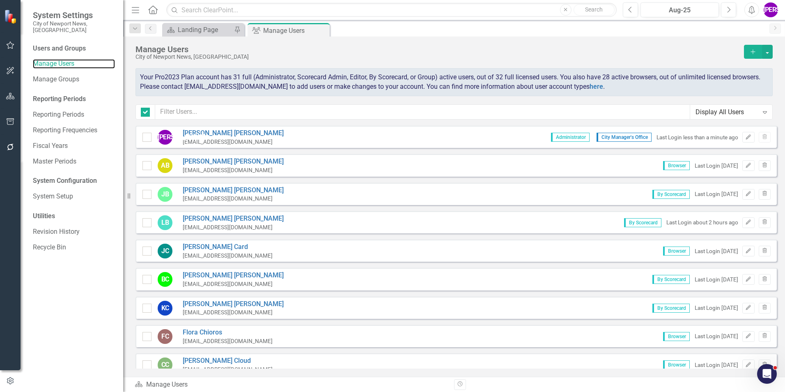
checkbox input "false"
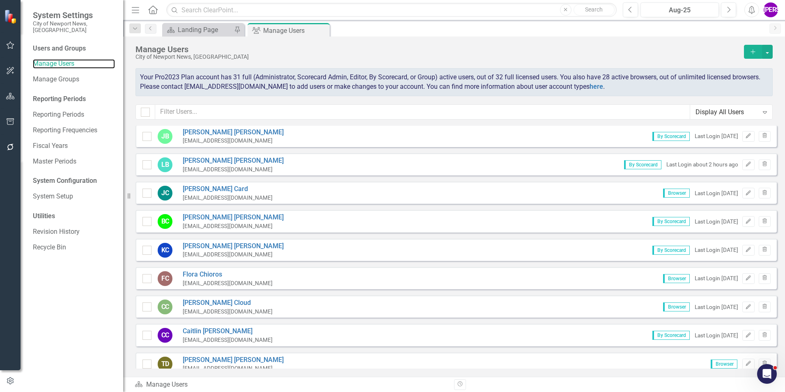
scroll to position [123, 0]
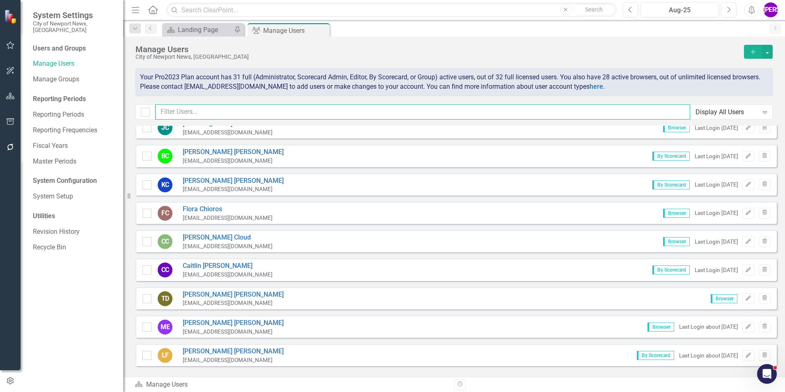
click at [296, 110] on input "text" at bounding box center [422, 111] width 535 height 15
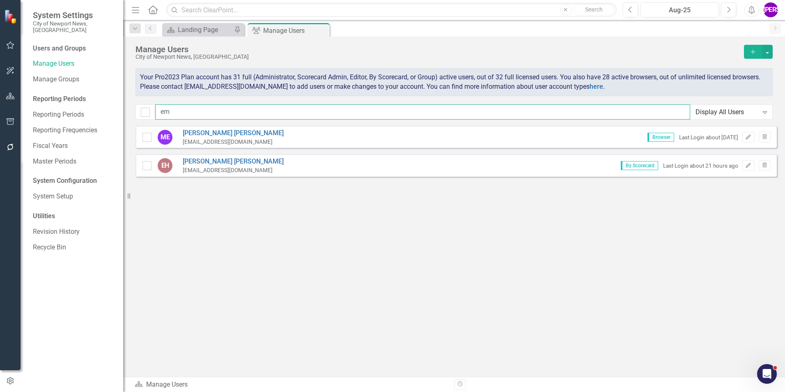
scroll to position [0, 0]
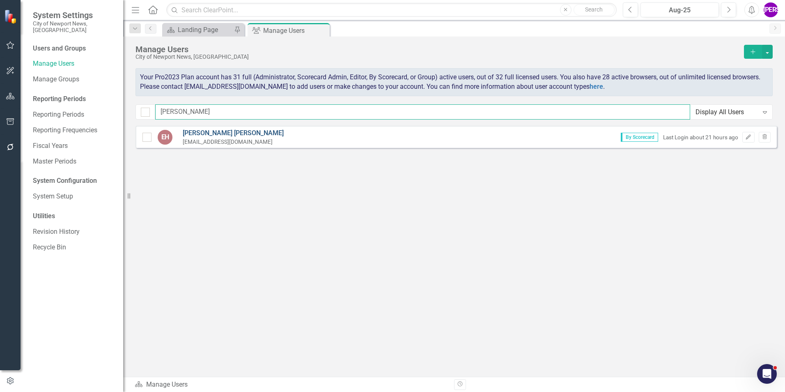
type input "emma"
click at [213, 135] on link "Emma Hundley" at bounding box center [233, 133] width 101 height 9
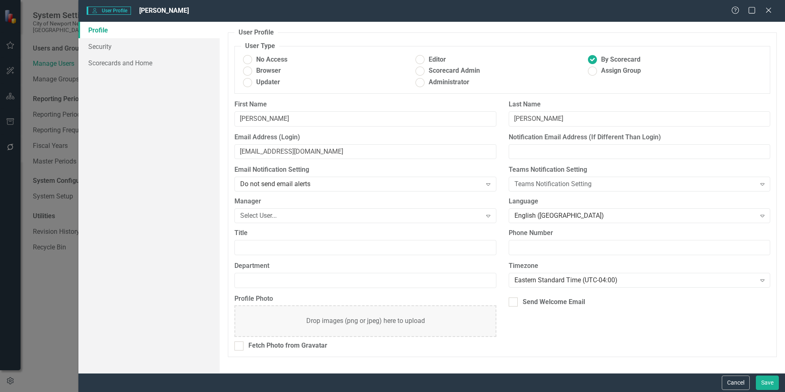
drag, startPoint x: 191, startPoint y: 116, endPoint x: 170, endPoint y: 116, distance: 21.8
drag, startPoint x: 170, startPoint y: 116, endPoint x: 374, endPoint y: 113, distance: 204.1
click at [379, 108] on label "First Name" at bounding box center [365, 104] width 262 height 9
click at [379, 111] on input "Emma" at bounding box center [365, 118] width 262 height 15
type input "Michelle"
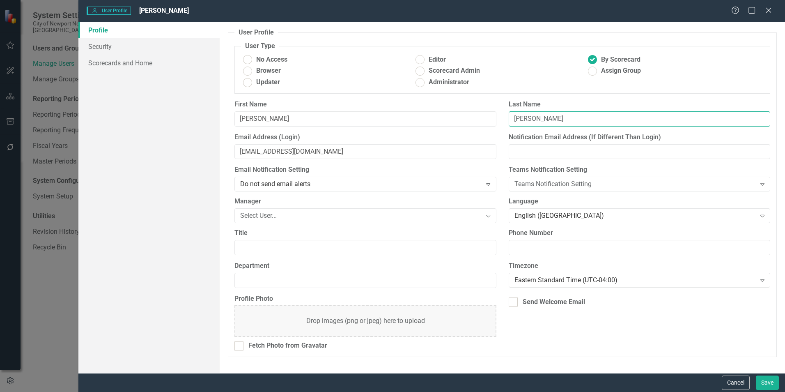
type input "Miller"
drag, startPoint x: 314, startPoint y: 156, endPoint x: 226, endPoint y: 150, distance: 87.6
click at [226, 150] on div "User Profile ClearPoint has a wealth of options to help you ensure that people …" at bounding box center [502, 197] width 565 height 351
paste input "millermr"
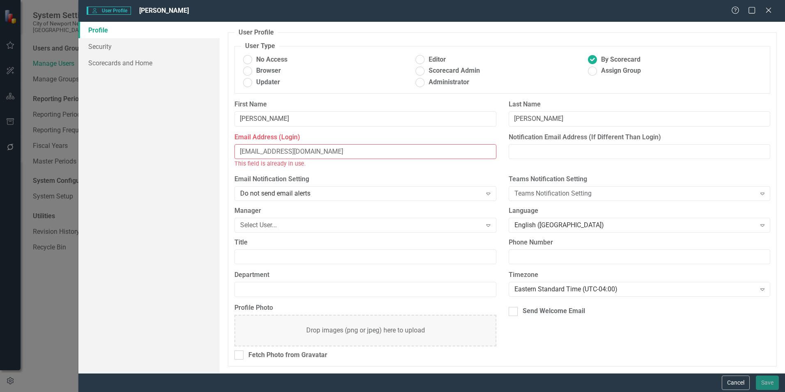
type input "millermr@nnva.gov"
click at [494, 130] on div "First Name Michelle" at bounding box center [365, 116] width 274 height 33
click at [327, 166] on div "This field is already in use." at bounding box center [365, 163] width 262 height 9
click at [740, 382] on button "Cancel" at bounding box center [736, 382] width 28 height 14
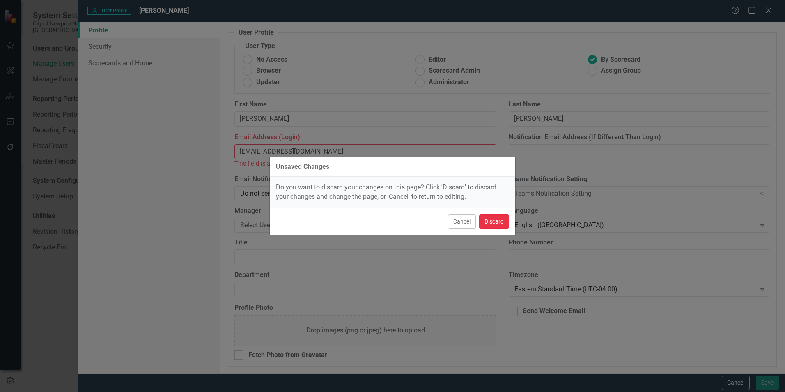
click at [498, 221] on button "Discard" at bounding box center [494, 221] width 30 height 14
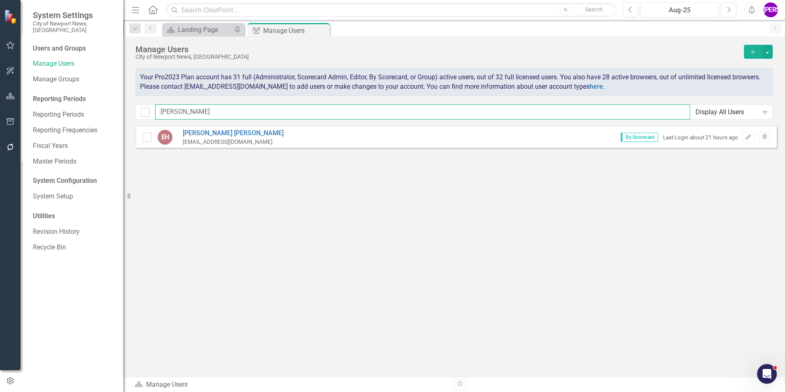
drag, startPoint x: 223, startPoint y: 115, endPoint x: 211, endPoint y: 111, distance: 12.2
click at [214, 111] on input "emma" at bounding box center [422, 111] width 535 height 15
drag, startPoint x: 211, startPoint y: 111, endPoint x: 147, endPoint y: 109, distance: 64.1
click at [147, 109] on div "emma Display All Users Expand" at bounding box center [454, 111] width 637 height 15
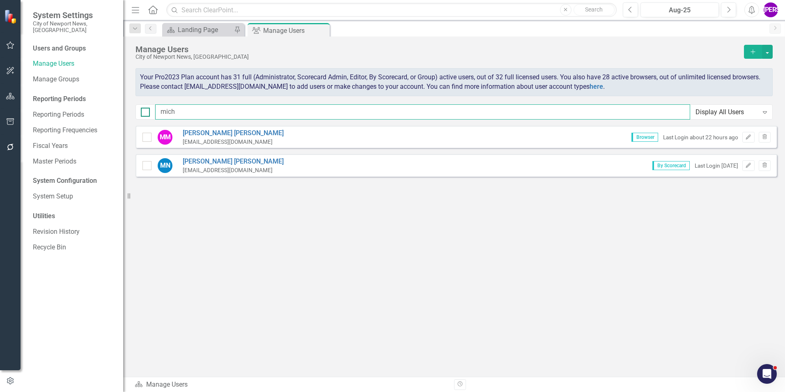
type input "miche"
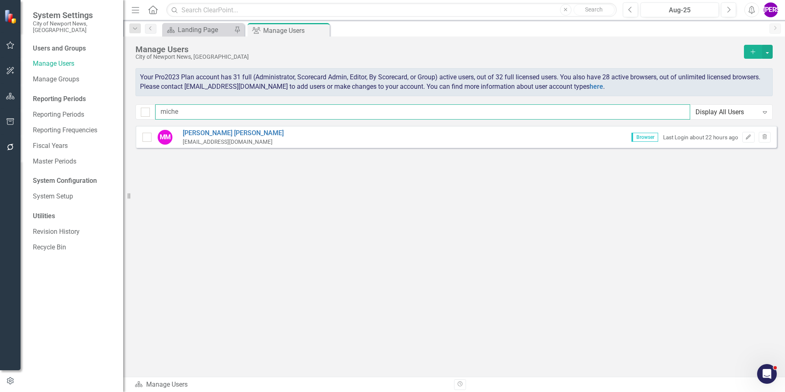
drag, startPoint x: 199, startPoint y: 111, endPoint x: 156, endPoint y: 103, distance: 44.3
click at [156, 103] on div "Manage Users City of Newport News, VA Add Your Pro2023 Plan account has 31 full…" at bounding box center [454, 81] width 662 height 89
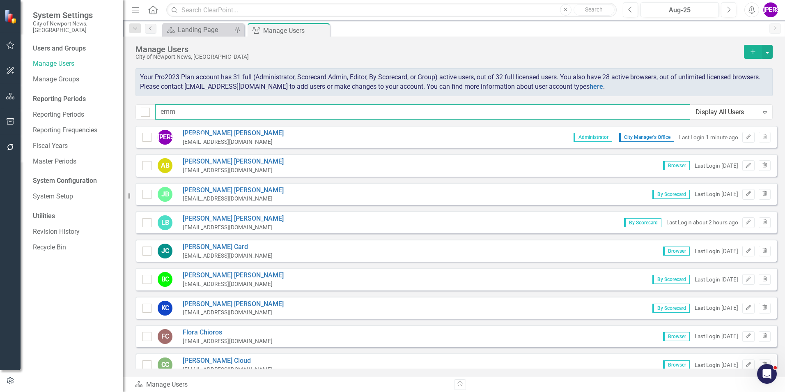
type input "emma"
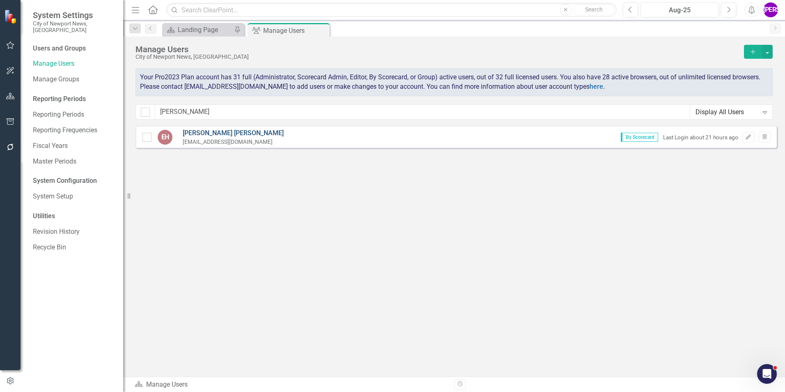
click at [206, 133] on link "Emma Hundley" at bounding box center [233, 133] width 101 height 9
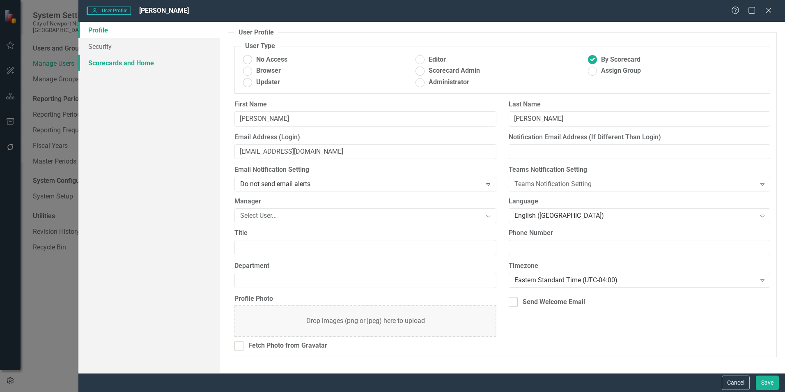
click at [117, 64] on link "Scorecards and Home" at bounding box center [148, 63] width 141 height 16
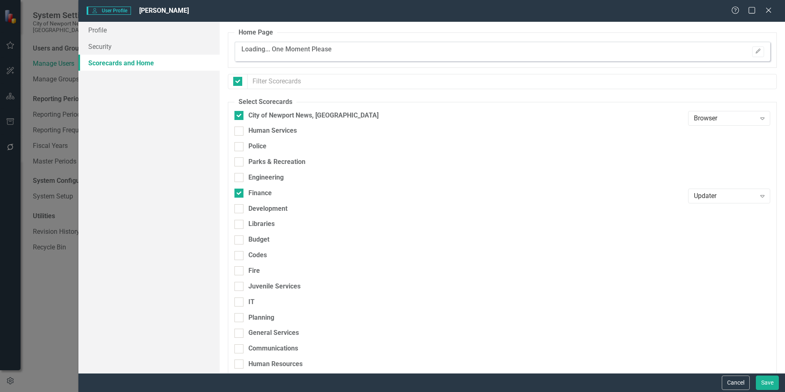
checkbox input "false"
click at [716, 124] on div "Browser Expand" at bounding box center [729, 118] width 82 height 15
click at [115, 37] on link "Profile" at bounding box center [148, 30] width 141 height 16
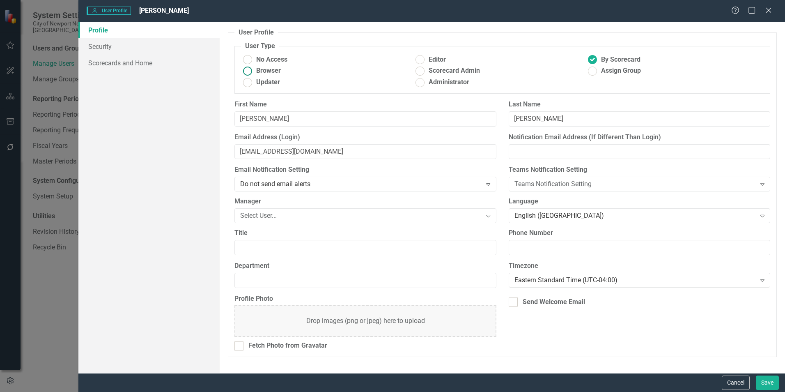
click at [267, 68] on span "Browser" at bounding box center [268, 70] width 25 height 9
click at [254, 68] on input "Browser" at bounding box center [247, 70] width 13 height 13
radio input "true"
click at [118, 67] on link "Scorecards and Home" at bounding box center [148, 63] width 141 height 16
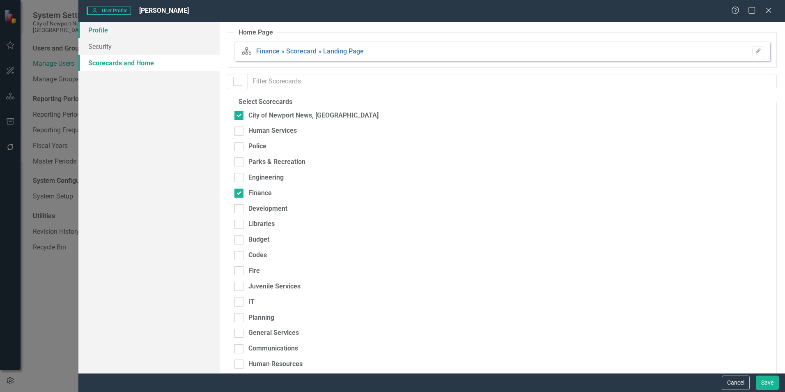
click at [121, 28] on link "Profile" at bounding box center [148, 30] width 141 height 16
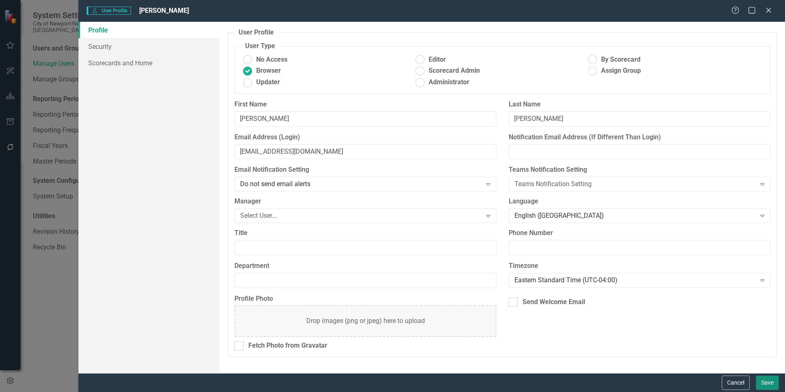
click at [763, 381] on button "Save" at bounding box center [767, 382] width 23 height 14
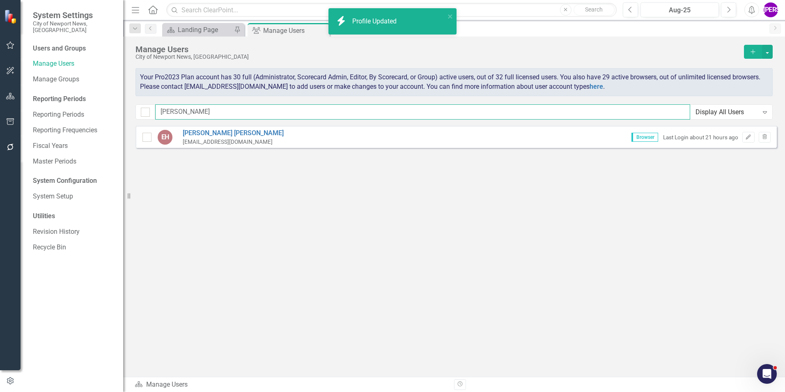
drag, startPoint x: 262, startPoint y: 111, endPoint x: 133, endPoint y: 121, distance: 129.4
click at [133, 121] on div "Manage Users City of Newport News, VA Add Your Pro2023 Plan account has 30 full…" at bounding box center [454, 81] width 662 height 89
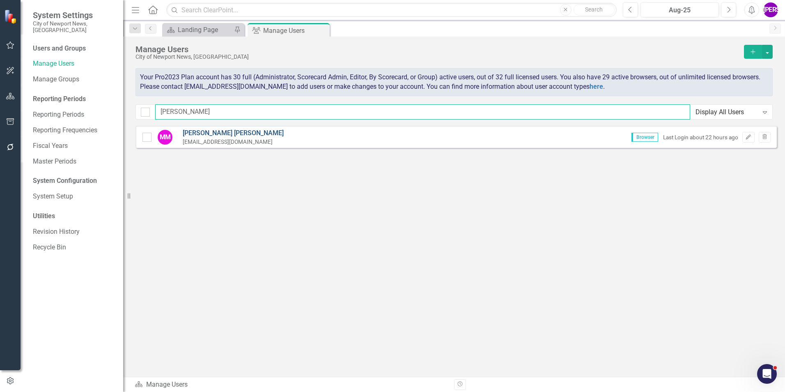
type input "miller"
click at [206, 133] on link "Michelle Miller" at bounding box center [233, 133] width 101 height 9
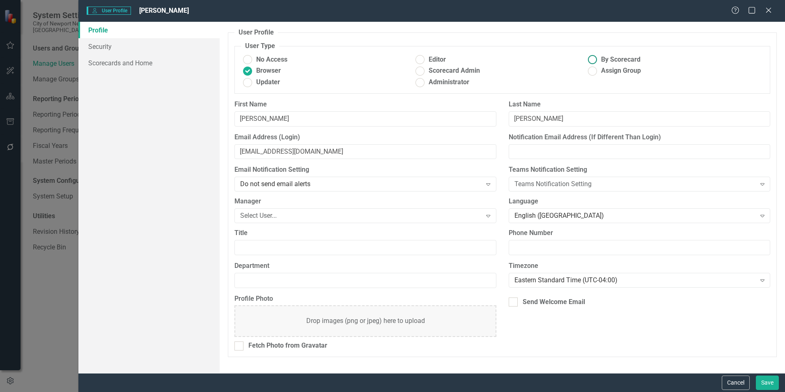
click at [603, 60] on span "By Scorecard" at bounding box center [620, 59] width 39 height 9
click at [599, 60] on input "By Scorecard" at bounding box center [592, 59] width 13 height 13
radio input "true"
click at [128, 62] on link "Scorecards and Home" at bounding box center [148, 63] width 141 height 16
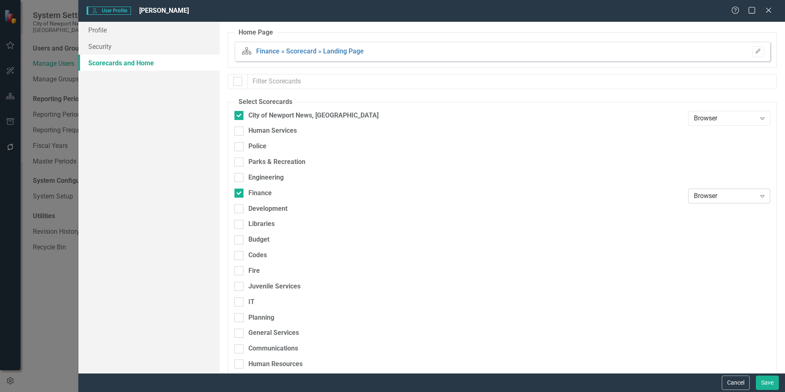
click at [720, 193] on div "Browser" at bounding box center [725, 195] width 62 height 9
click at [718, 226] on div "Updater" at bounding box center [724, 223] width 69 height 9
click at [769, 380] on button "Save" at bounding box center [767, 382] width 23 height 14
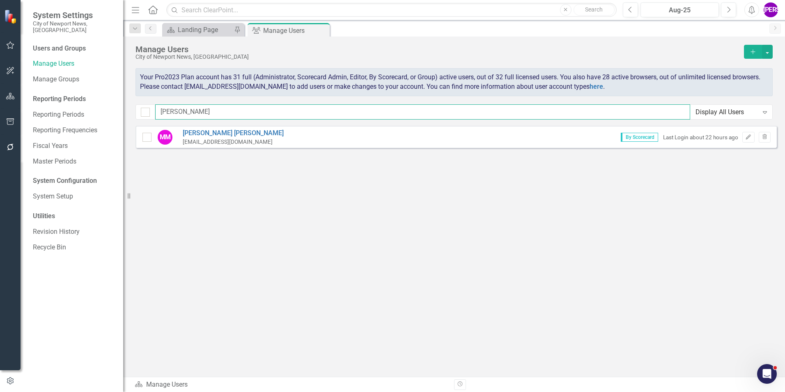
drag, startPoint x: 190, startPoint y: 113, endPoint x: 140, endPoint y: 121, distance: 51.1
click at [140, 121] on div "Manage Users City of Newport News, VA Add Your Pro2023 Plan account has 31 full…" at bounding box center [454, 81] width 662 height 89
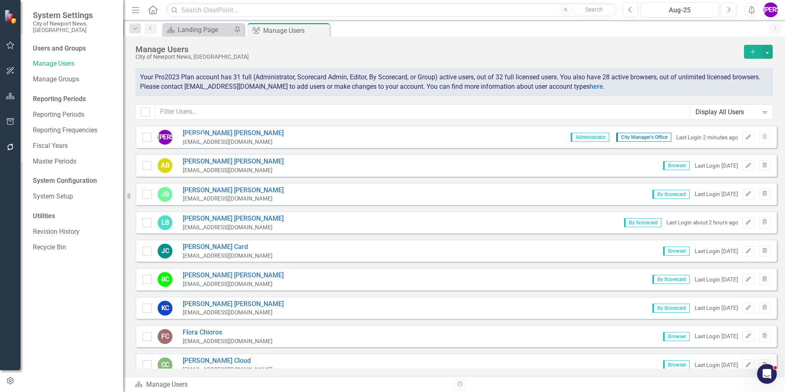
click at [771, 110] on div "Expand" at bounding box center [765, 112] width 15 height 13
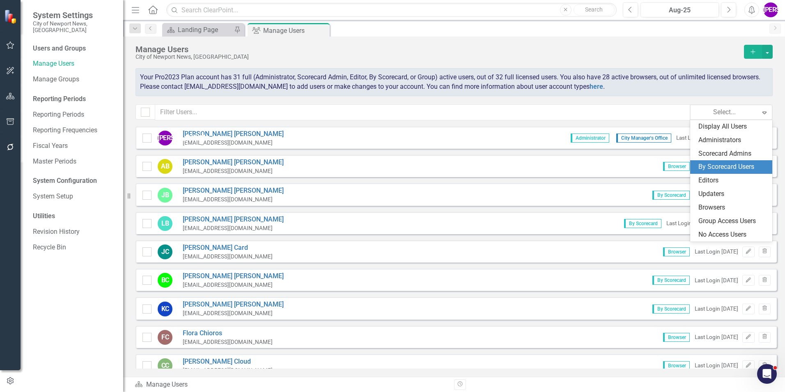
click at [747, 162] on div "By Scorecard Users" at bounding box center [733, 166] width 69 height 9
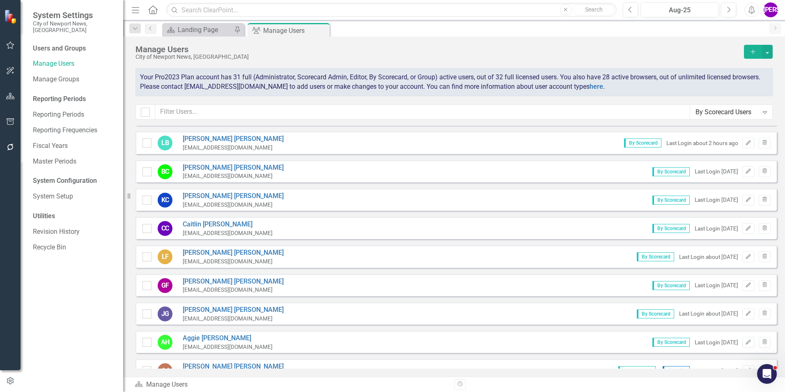
scroll to position [41, 0]
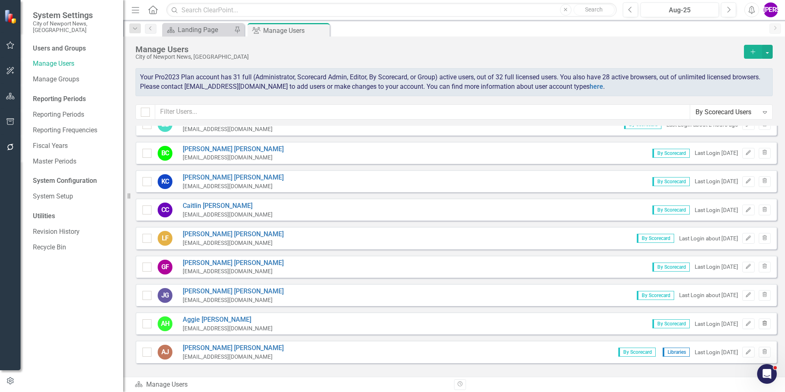
click at [762, 322] on icon "Trash" at bounding box center [765, 323] width 6 height 5
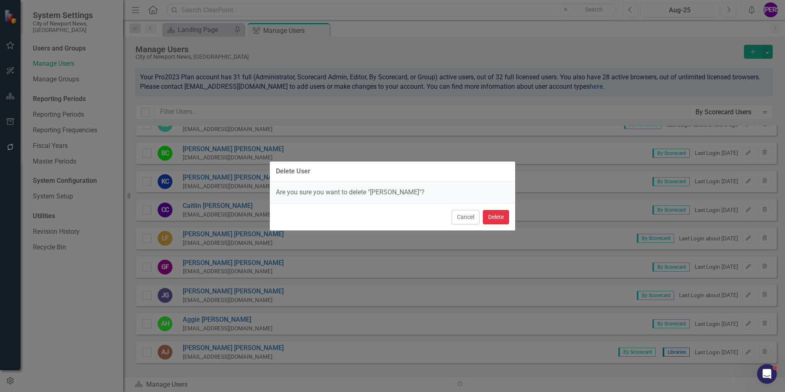
click at [493, 212] on button "Delete" at bounding box center [496, 217] width 26 height 14
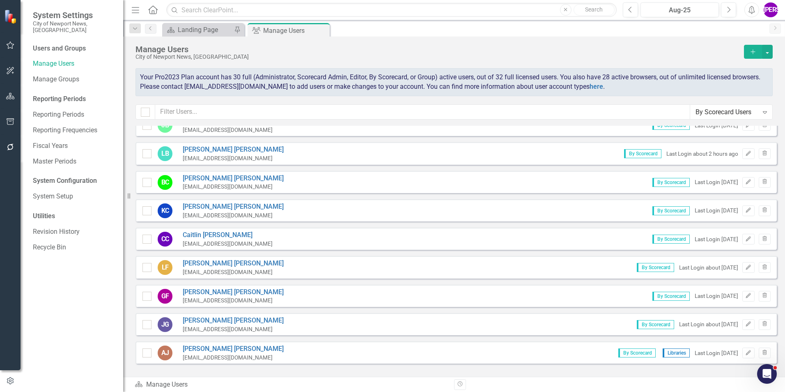
scroll to position [0, 0]
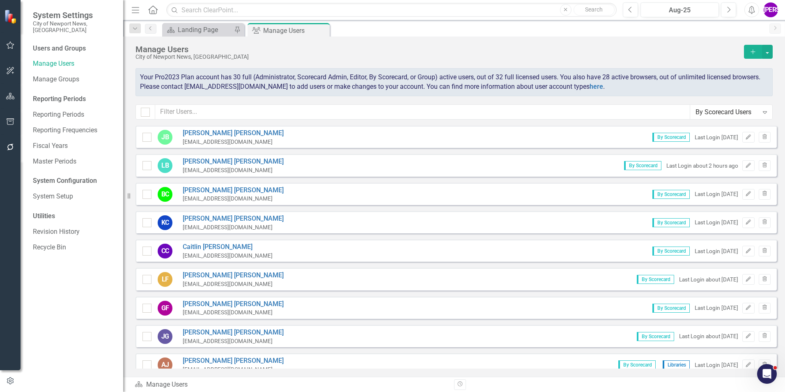
click at [768, 111] on icon "Expand" at bounding box center [765, 112] width 8 height 7
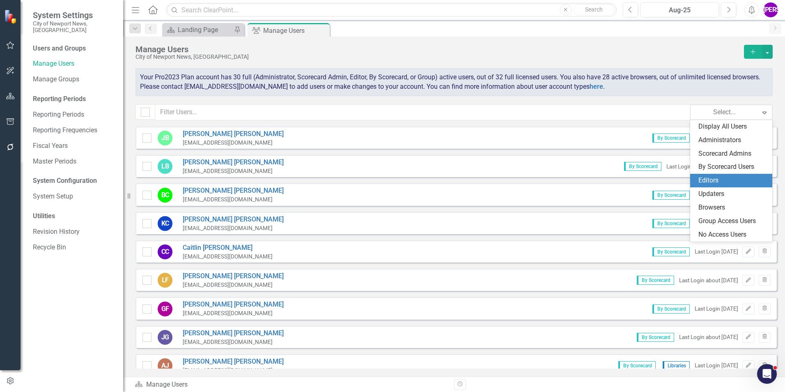
click at [732, 177] on div "Editors" at bounding box center [733, 180] width 69 height 9
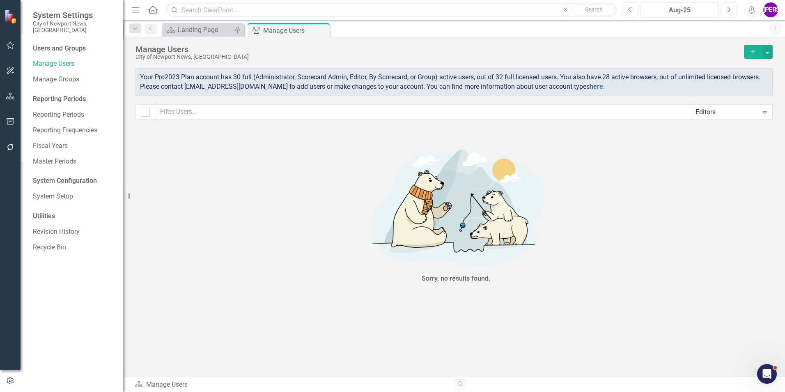
click at [758, 115] on div "Editors" at bounding box center [727, 111] width 63 height 9
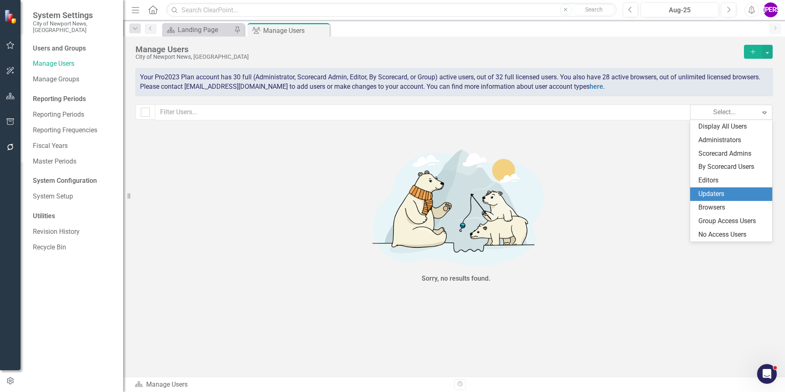
click at [732, 188] on div "Updaters" at bounding box center [731, 194] width 82 height 14
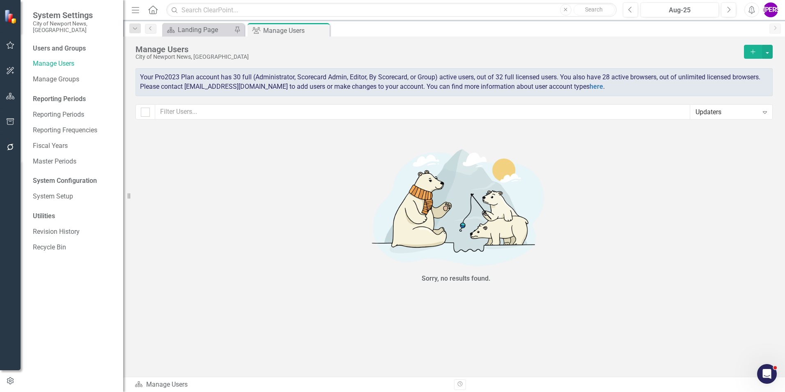
click at [754, 108] on div "Updaters" at bounding box center [727, 111] width 63 height 9
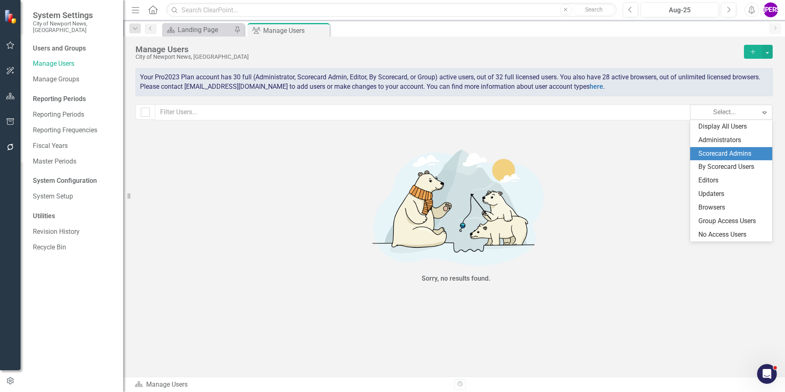
click at [738, 156] on div "Scorecard Admins" at bounding box center [733, 153] width 69 height 9
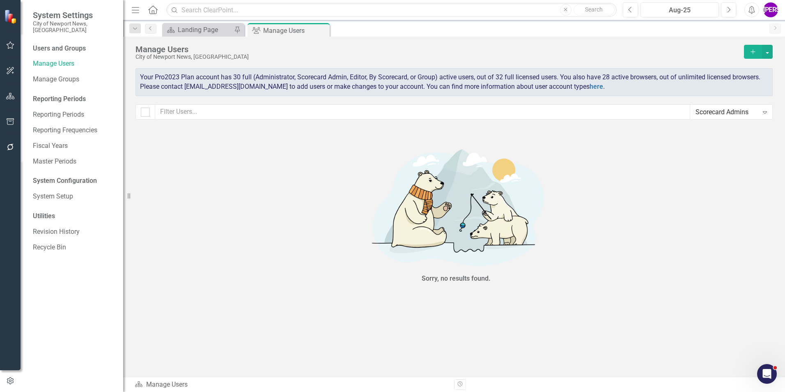
click at [745, 111] on div "Scorecard Admins" at bounding box center [727, 111] width 63 height 9
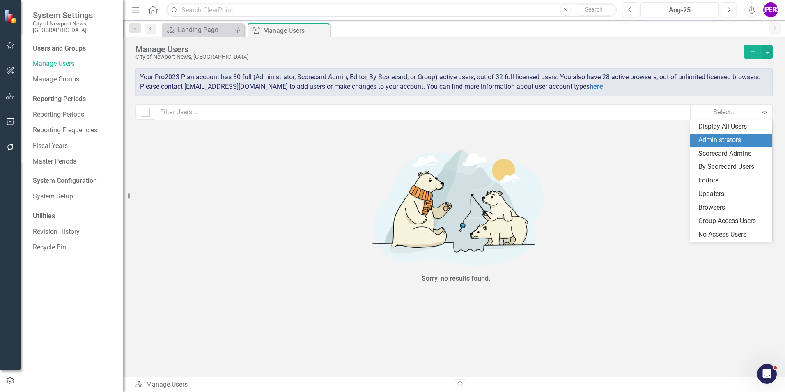
click at [739, 136] on div "Administrators" at bounding box center [733, 140] width 69 height 9
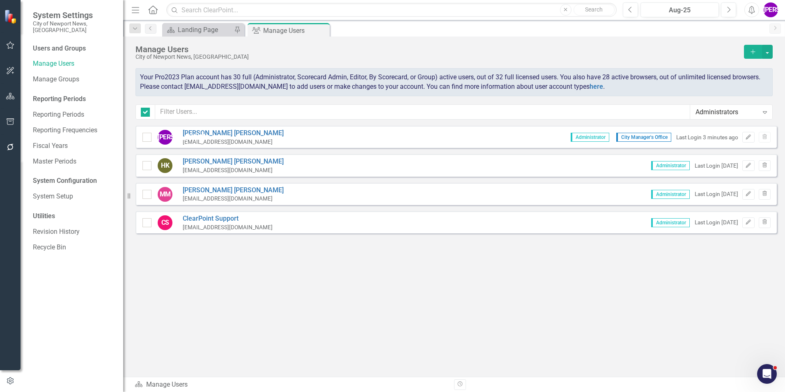
checkbox input "false"
click at [322, 30] on icon "Close" at bounding box center [322, 30] width 8 height 7
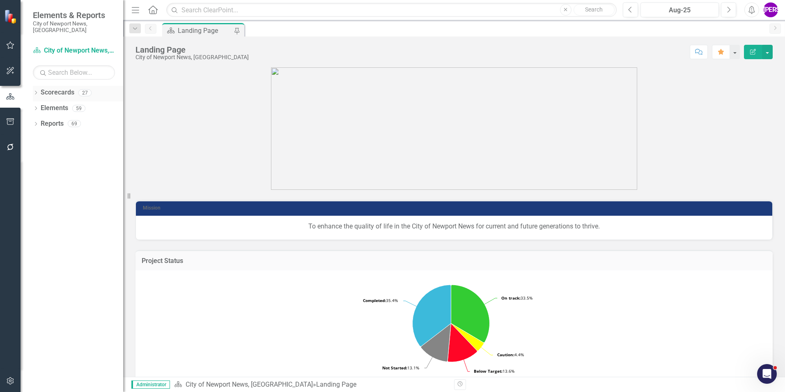
click at [37, 90] on div "Dropdown" at bounding box center [36, 93] width 6 height 7
click at [31, 105] on div "Dropdown" at bounding box center [28, 108] width 6 height 7
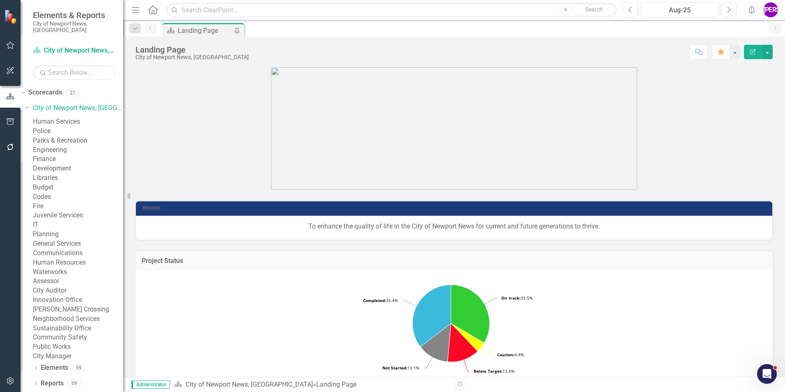
click at [64, 133] on link "Police" at bounding box center [78, 130] width 90 height 9
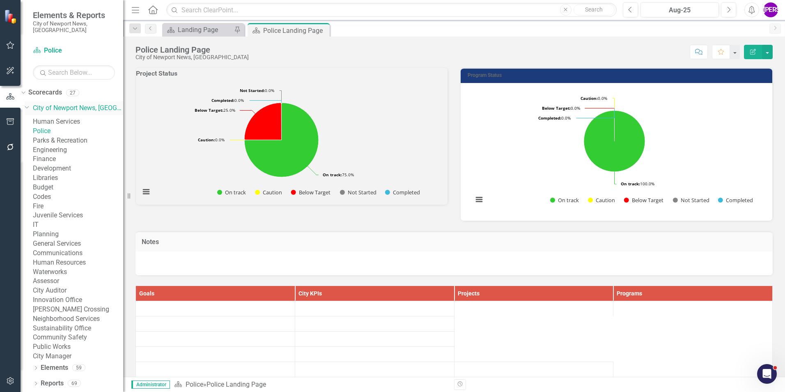
click at [71, 101] on div "Dropdown City of Newport News, VA" at bounding box center [74, 108] width 99 height 14
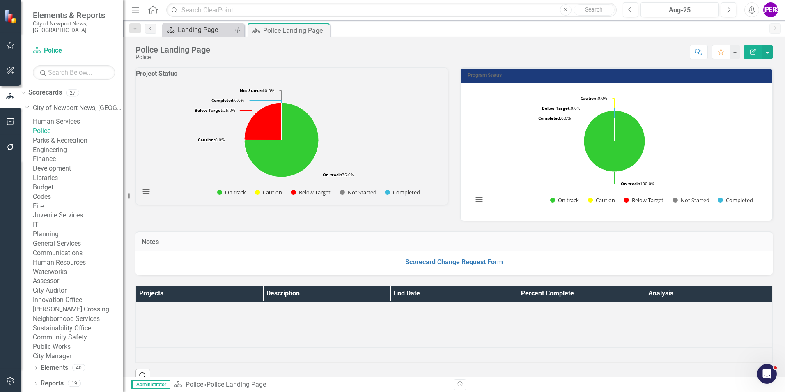
click at [194, 28] on div "Landing Page" at bounding box center [205, 30] width 54 height 10
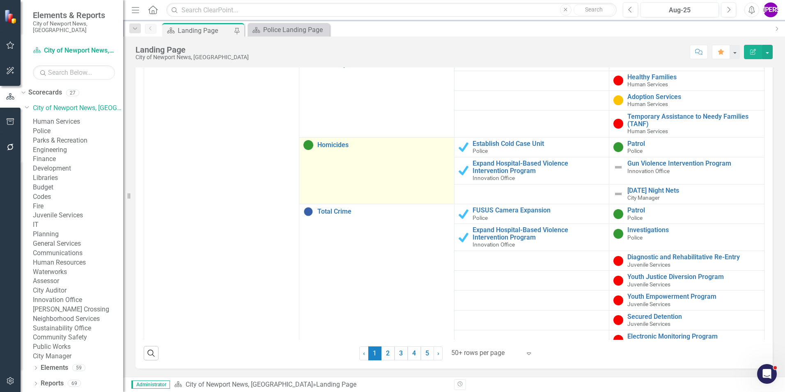
scroll to position [164, 0]
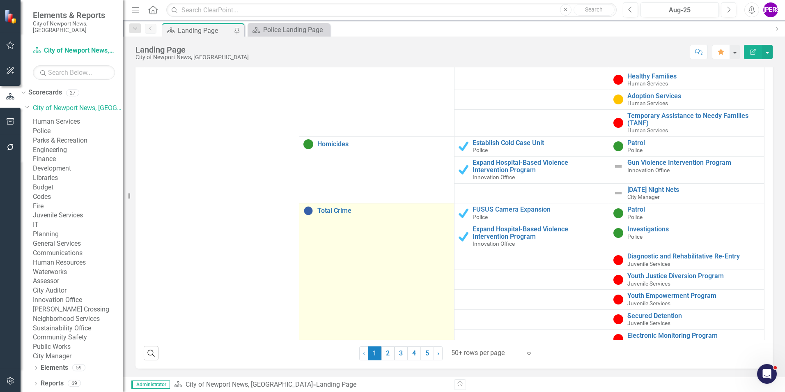
click at [335, 206] on td "Total Crime Link Map View Link Map Edit Edit City KPIs Link Open Element" at bounding box center [376, 315] width 155 height 225
click at [338, 214] on link "Total Crime" at bounding box center [383, 210] width 133 height 7
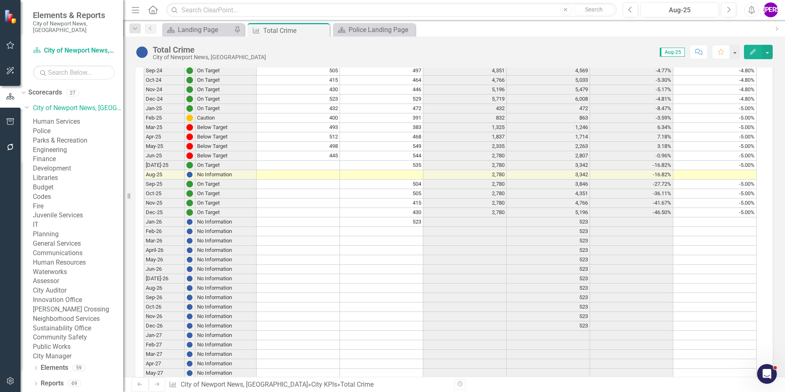
scroll to position [1093, 0]
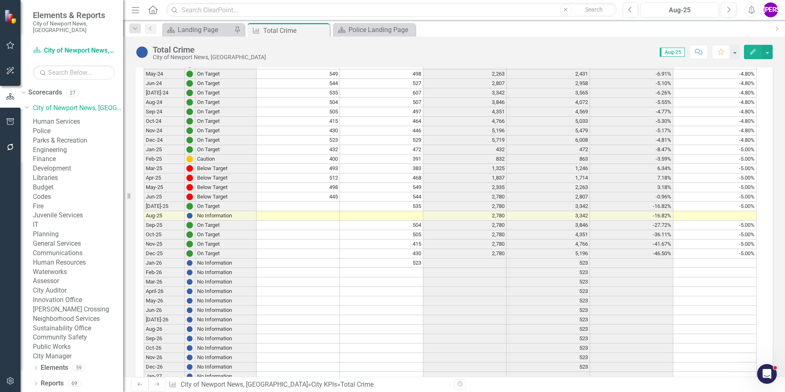
click at [404, 202] on td "535" at bounding box center [381, 206] width 83 height 9
click at [326, 202] on td at bounding box center [298, 206] width 83 height 9
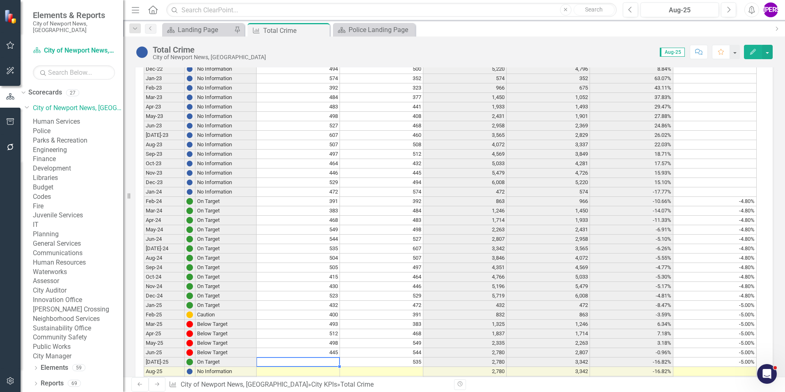
scroll to position [1134, 0]
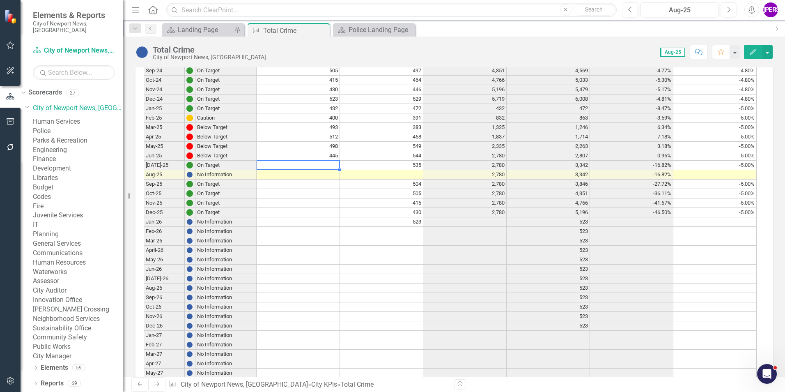
click at [382, 331] on td at bounding box center [381, 335] width 83 height 9
click at [380, 24] on div "Scorecard Police Landing Page Close" at bounding box center [374, 30] width 82 height 14
click at [373, 32] on div "Police Landing Page" at bounding box center [377, 30] width 56 height 10
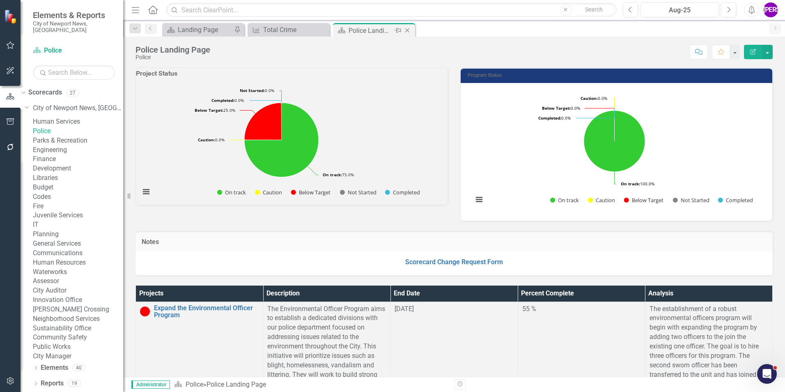
click at [406, 33] on icon "Close" at bounding box center [407, 30] width 8 height 7
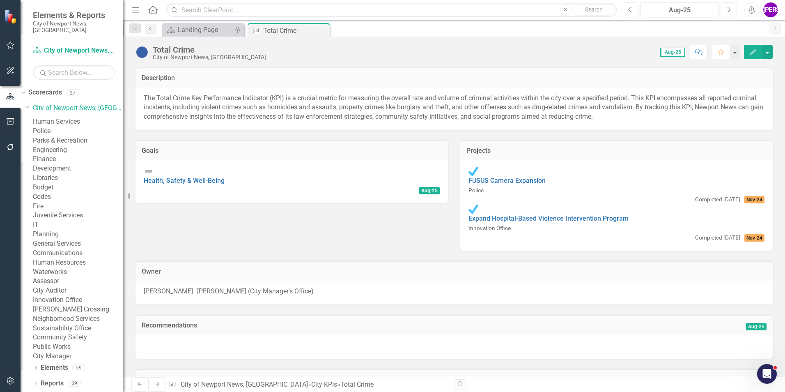
click at [0, 0] on icon "Close" at bounding box center [0, 0] width 0 height 0
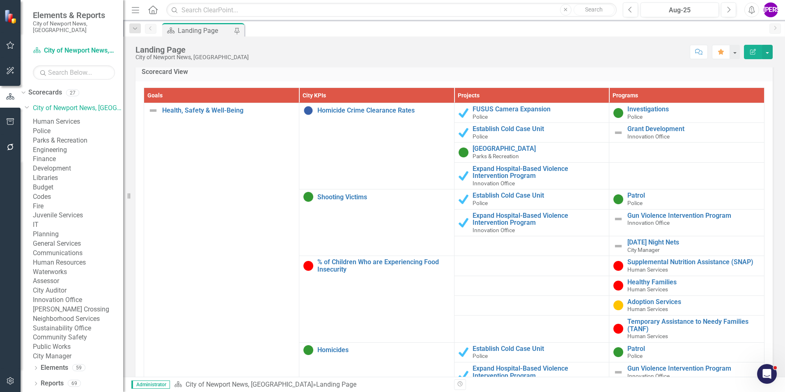
scroll to position [780, 0]
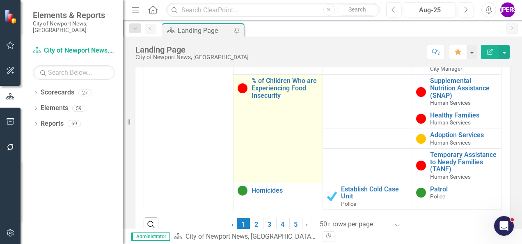
scroll to position [246, 0]
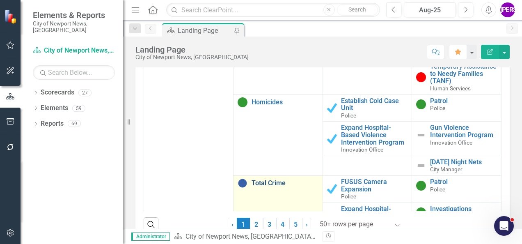
click at [263, 187] on link "Total Crime" at bounding box center [285, 182] width 67 height 7
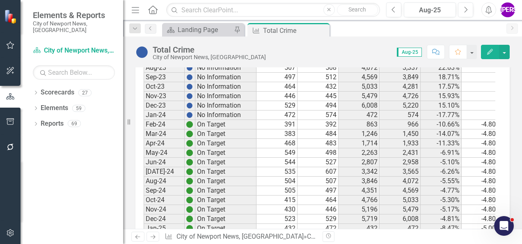
scroll to position [1109, 0]
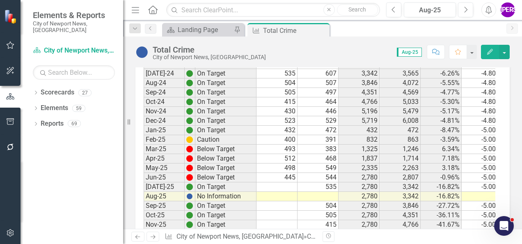
click at [284, 182] on td at bounding box center [277, 186] width 41 height 9
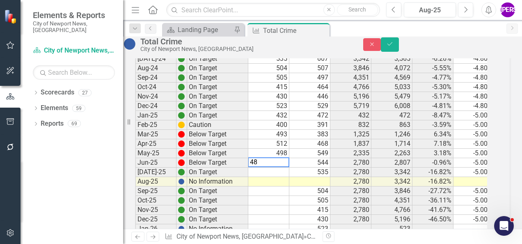
type textarea "485"
drag, startPoint x: 503, startPoint y: 50, endPoint x: 486, endPoint y: 67, distance: 23.8
click at [394, 47] on icon "Save" at bounding box center [389, 44] width 7 height 6
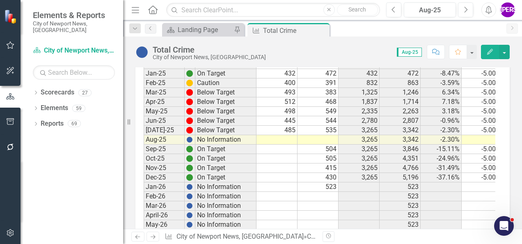
scroll to position [1109, 0]
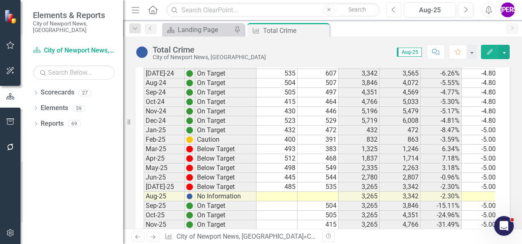
click at [397, 10] on button "Previous" at bounding box center [393, 9] width 15 height 15
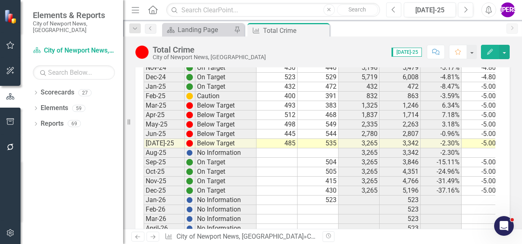
scroll to position [1150, 0]
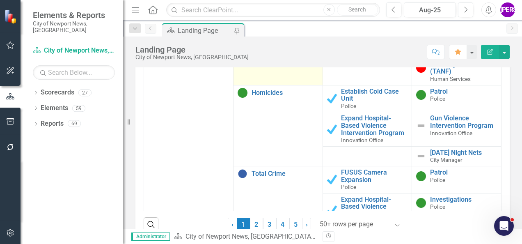
scroll to position [287, 0]
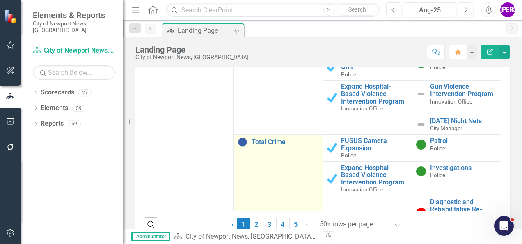
click at [257, 147] on div "Total Crime" at bounding box center [278, 142] width 81 height 10
click at [260, 145] on link "Total Crime" at bounding box center [285, 141] width 67 height 7
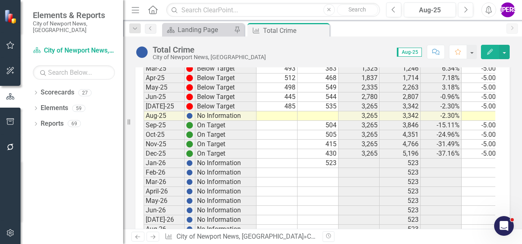
scroll to position [1177, 0]
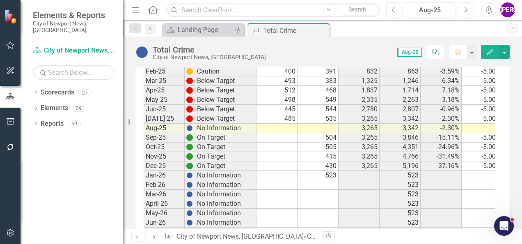
click at [368, 114] on td "3,265" at bounding box center [359, 118] width 41 height 9
